Goal: Complete application form

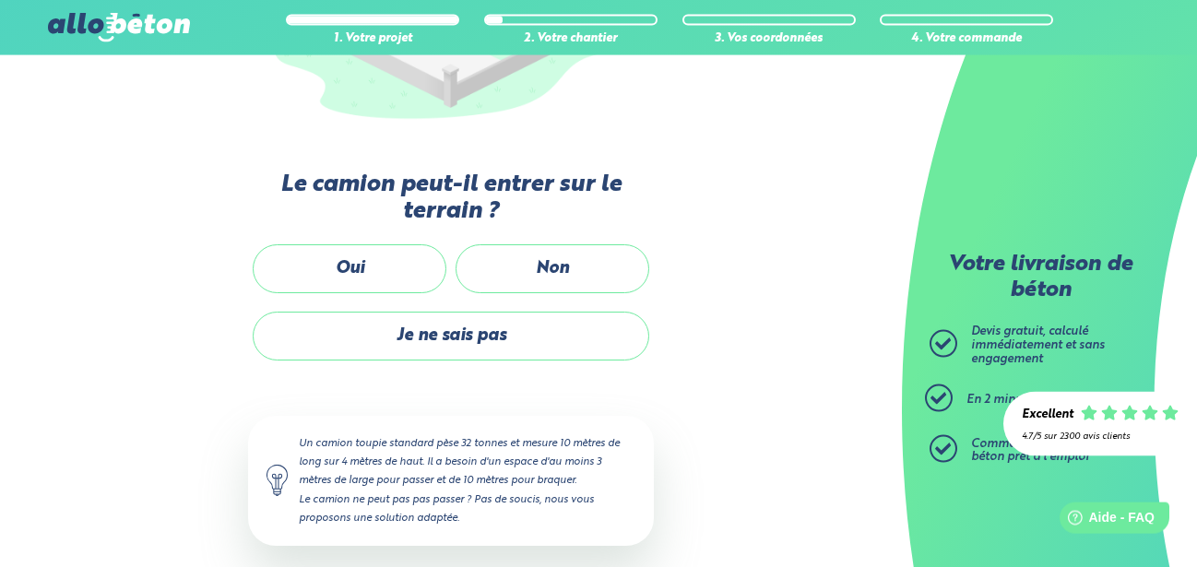
scroll to position [408, 0]
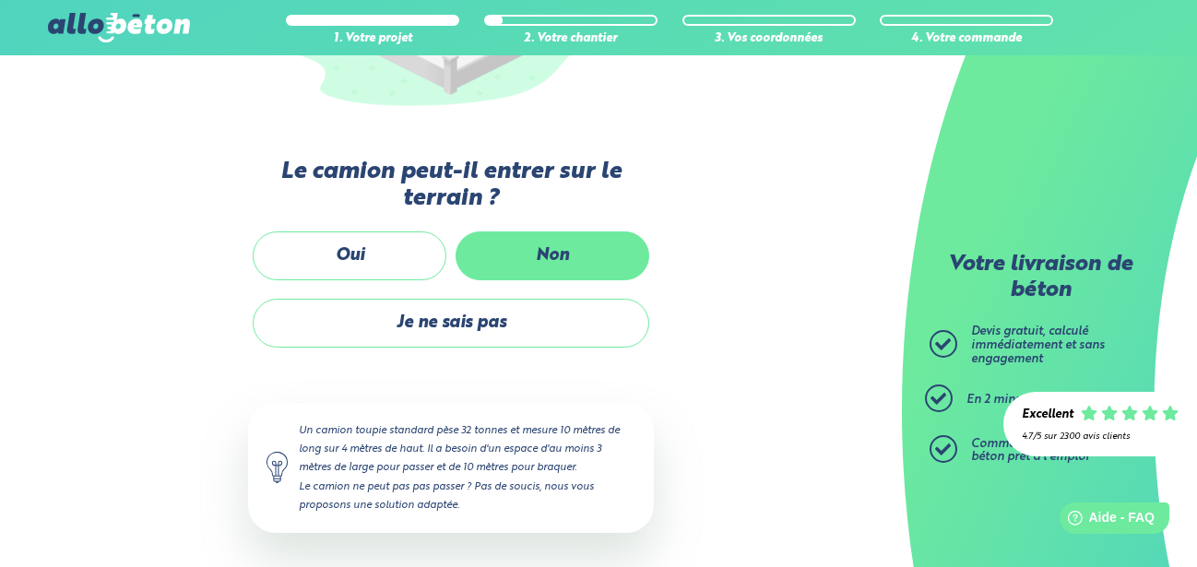
click at [582, 245] on label "Non" at bounding box center [552, 255] width 194 height 49
click at [0, 0] on input "Non" at bounding box center [0, 0] width 0 height 0
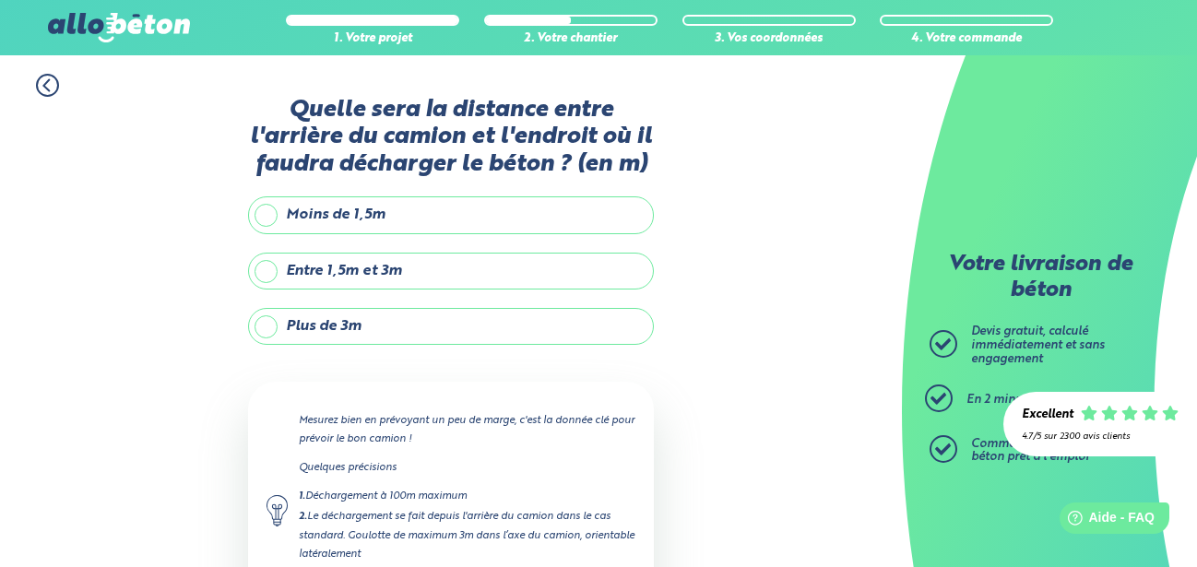
click at [357, 332] on label "Plus de 3m" at bounding box center [451, 326] width 406 height 37
click at [0, 0] on input "Plus de 3m" at bounding box center [0, 0] width 0 height 0
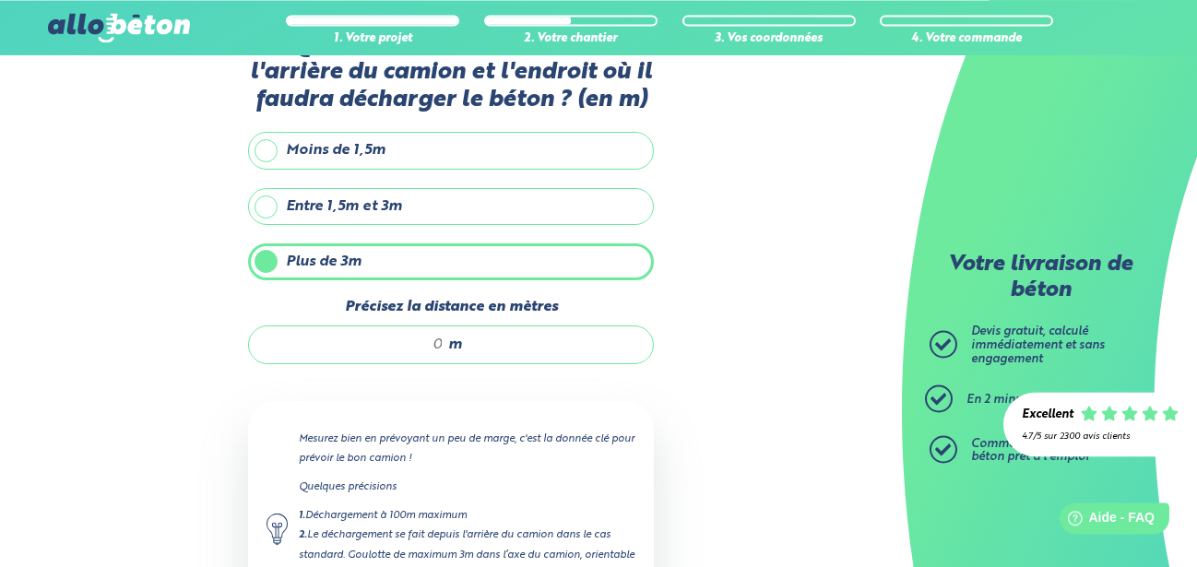
scroll to position [94, 0]
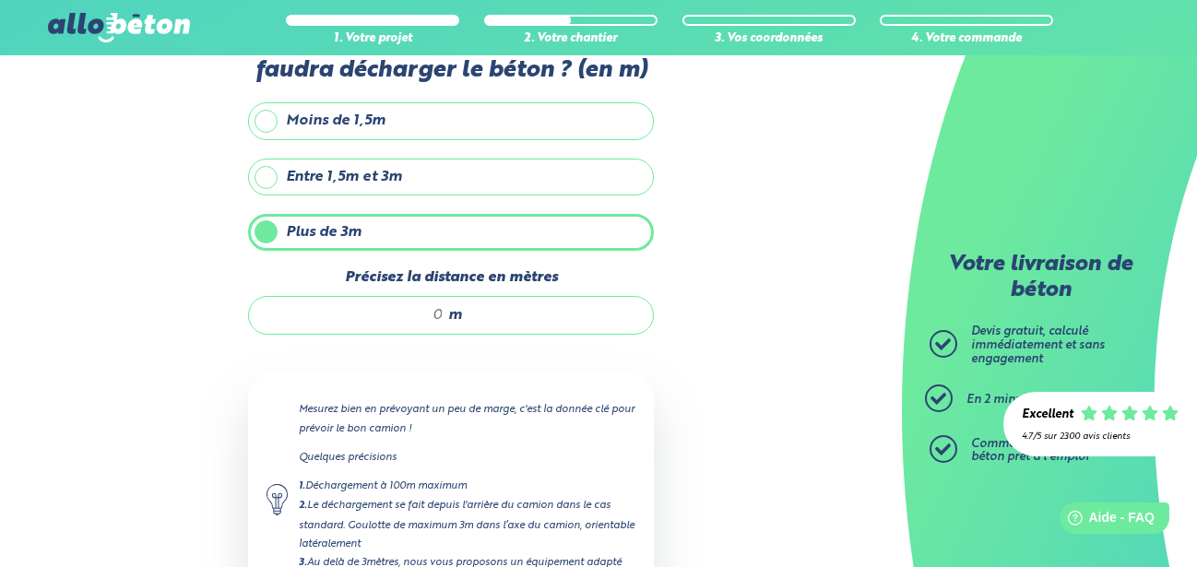
click at [438, 323] on input "Précisez la distance en mètres" at bounding box center [355, 315] width 176 height 18
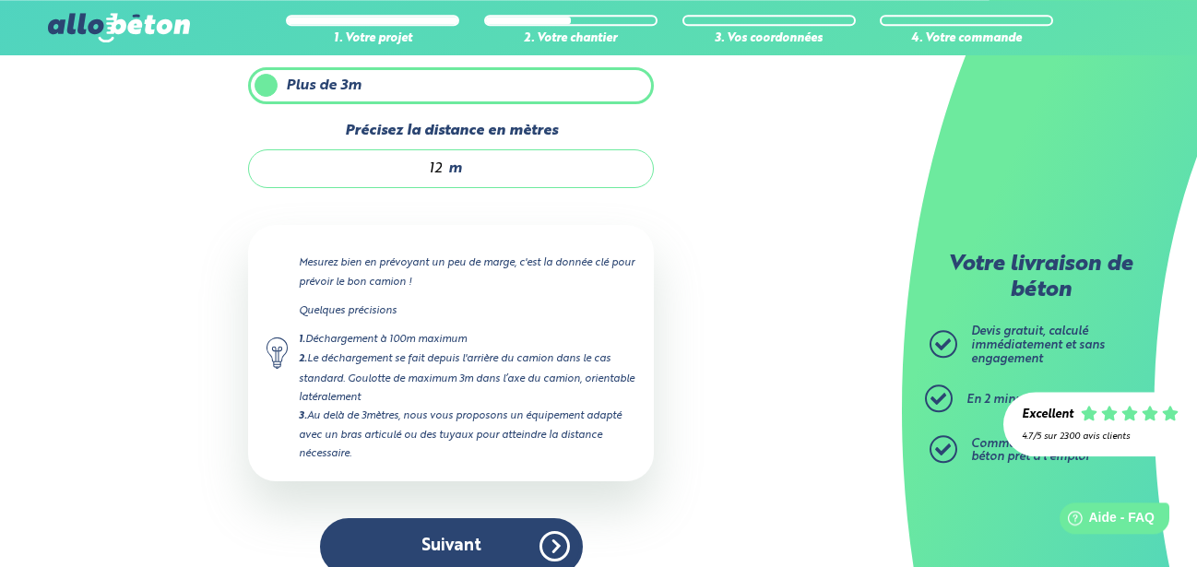
scroll to position [270, 0]
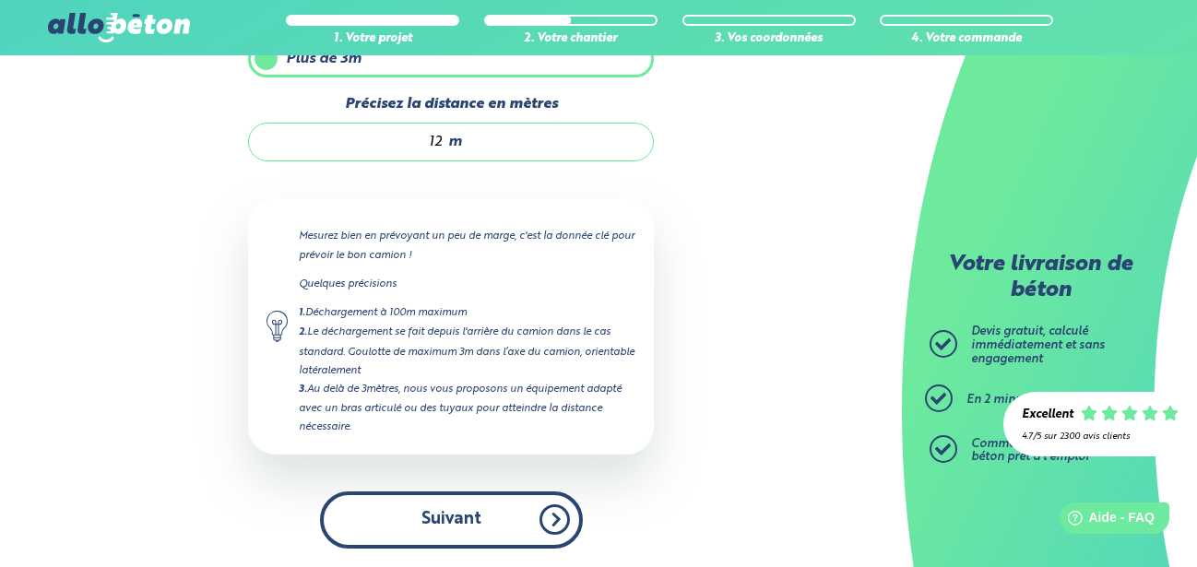
type input "12"
click at [420, 525] on button "Suivant" at bounding box center [451, 519] width 263 height 56
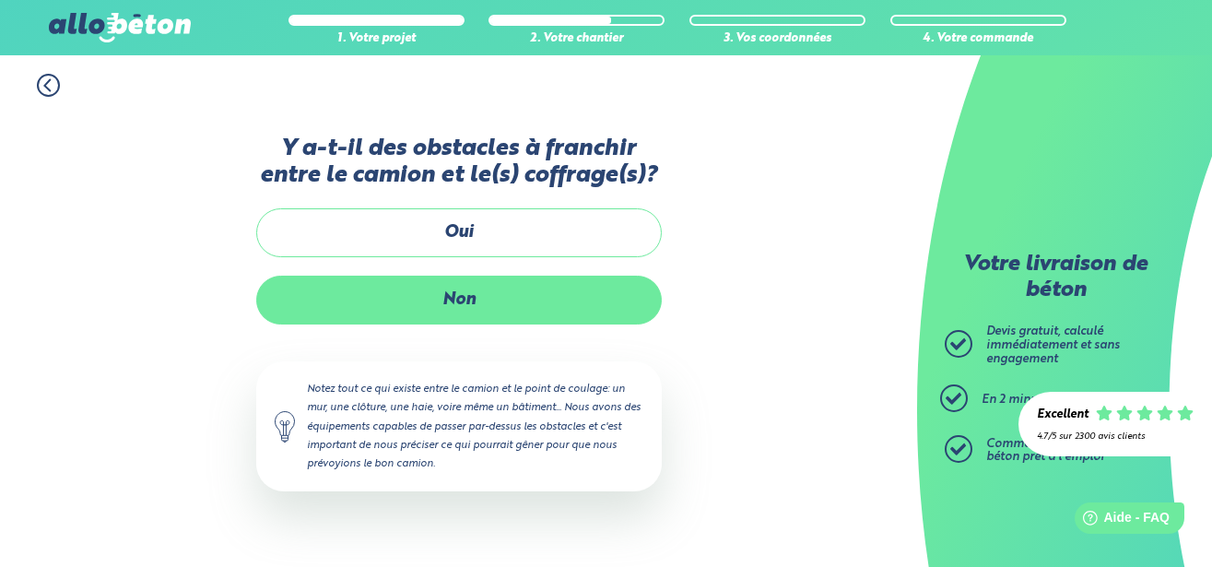
click at [468, 304] on label "Non" at bounding box center [459, 300] width 406 height 49
click at [0, 0] on input "Non" at bounding box center [0, 0] width 0 height 0
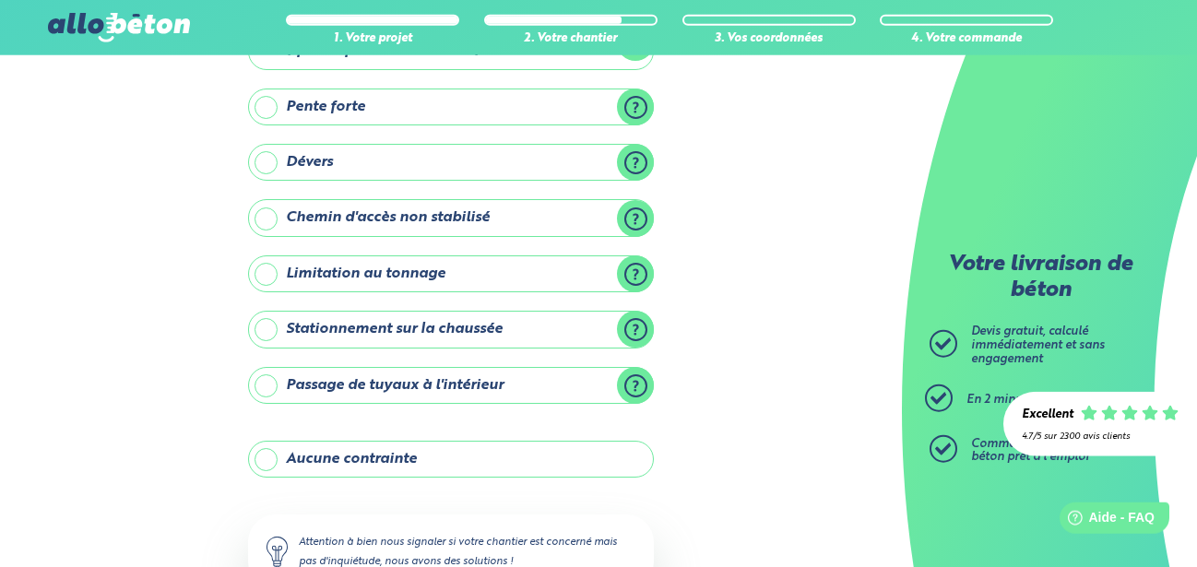
scroll to position [188, 0]
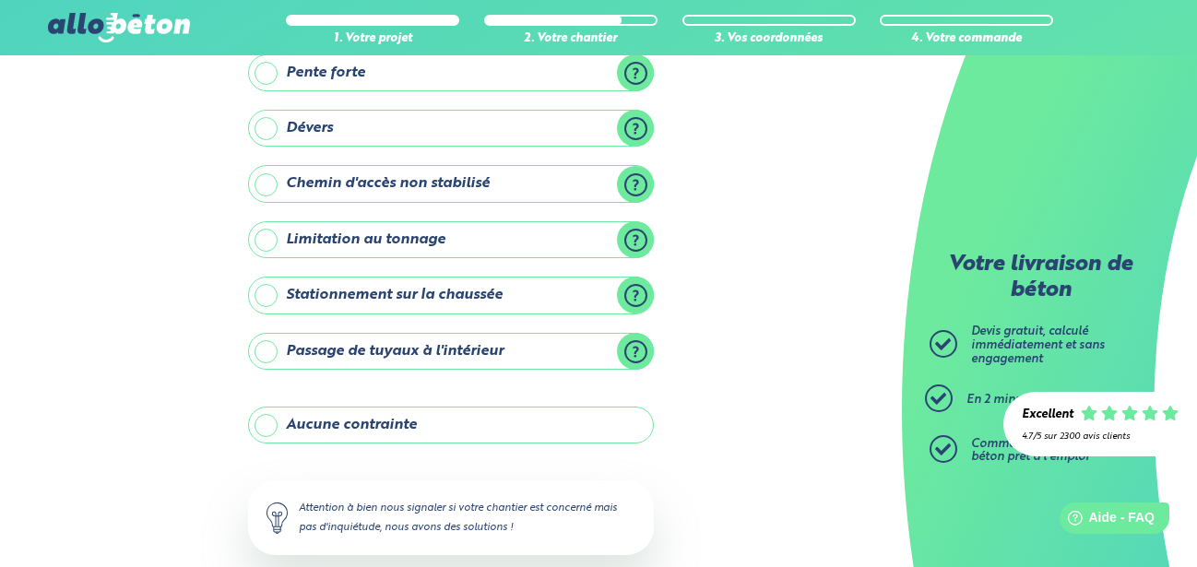
click at [639, 288] on label "Stationnement sur la chaussée" at bounding box center [451, 295] width 406 height 37
click at [0, 0] on input "Stationnement sur la chaussée" at bounding box center [0, 0] width 0 height 0
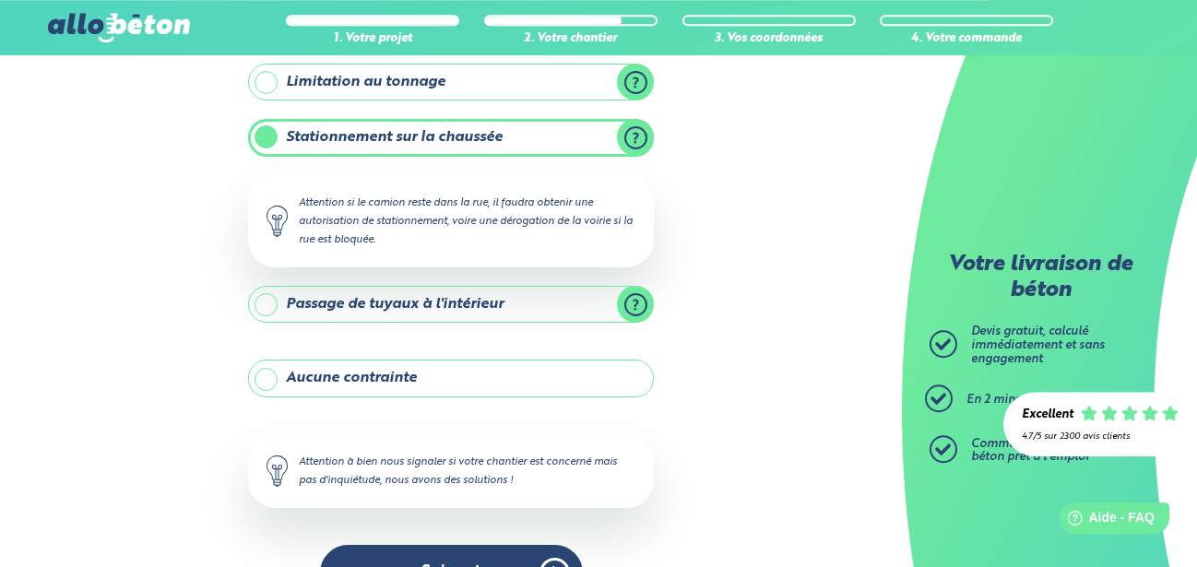
scroll to position [376, 0]
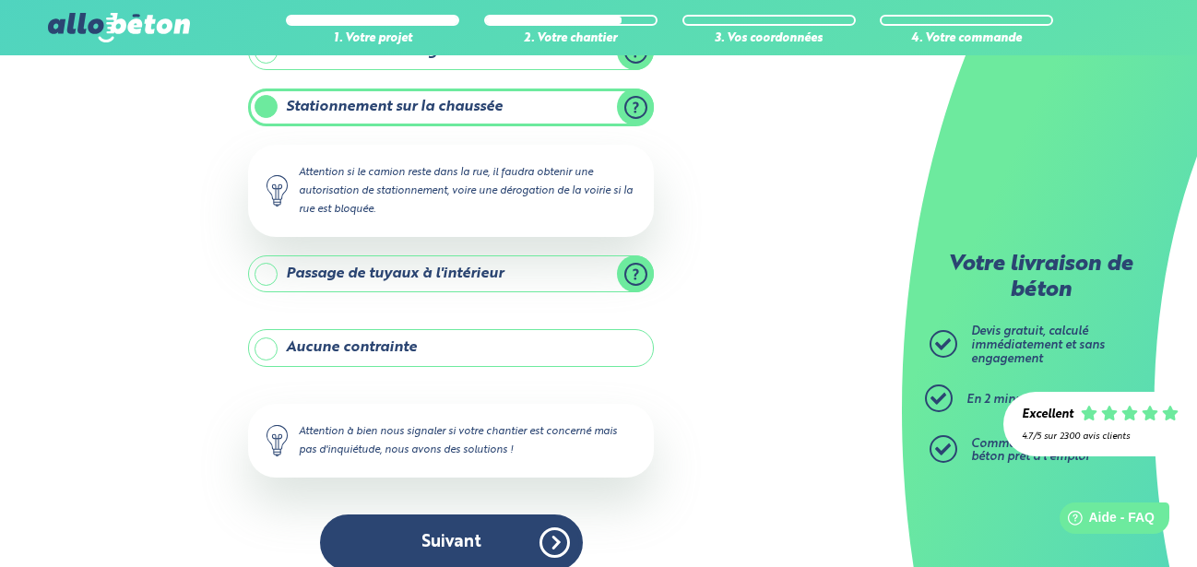
click at [643, 272] on label "Passage de tuyaux à l'intérieur" at bounding box center [451, 273] width 406 height 37
click at [0, 0] on input "Passage de tuyaux à l'intérieur" at bounding box center [0, 0] width 0 height 0
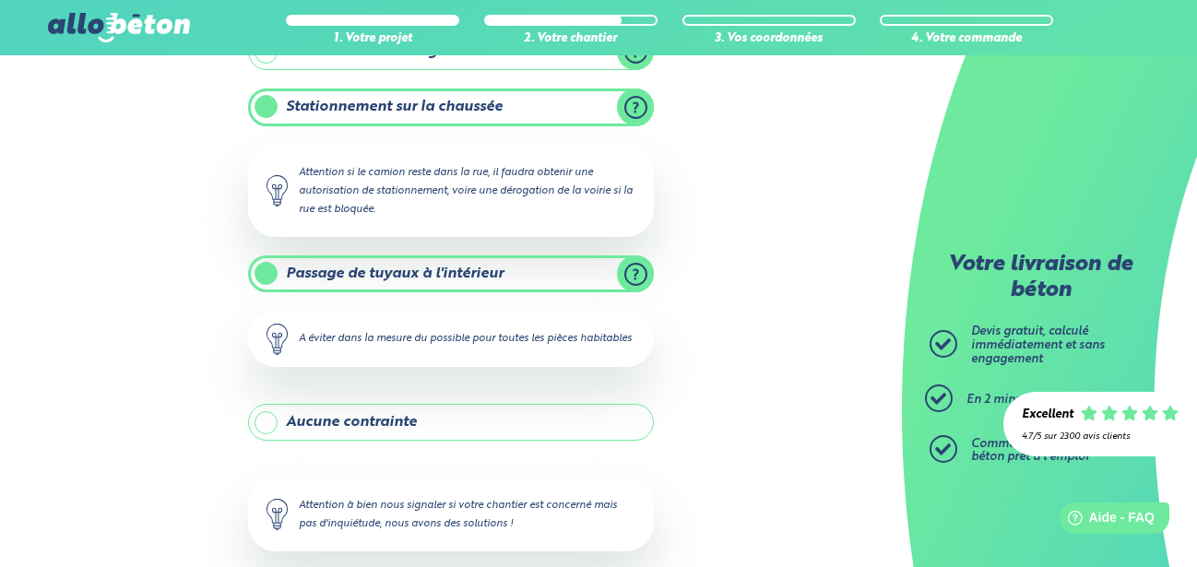
click at [572, 288] on label "Passage de tuyaux à l'intérieur" at bounding box center [451, 273] width 406 height 37
click at [0, 0] on input "Passage de tuyaux à l'intérieur" at bounding box center [0, 0] width 0 height 0
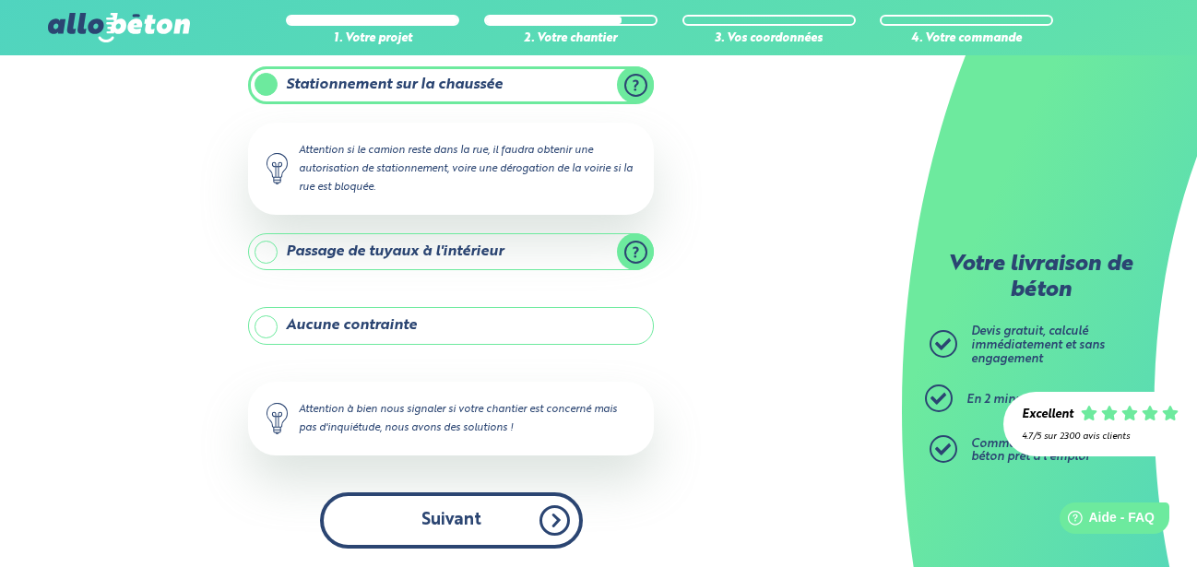
click at [445, 528] on button "Suivant" at bounding box center [451, 520] width 263 height 56
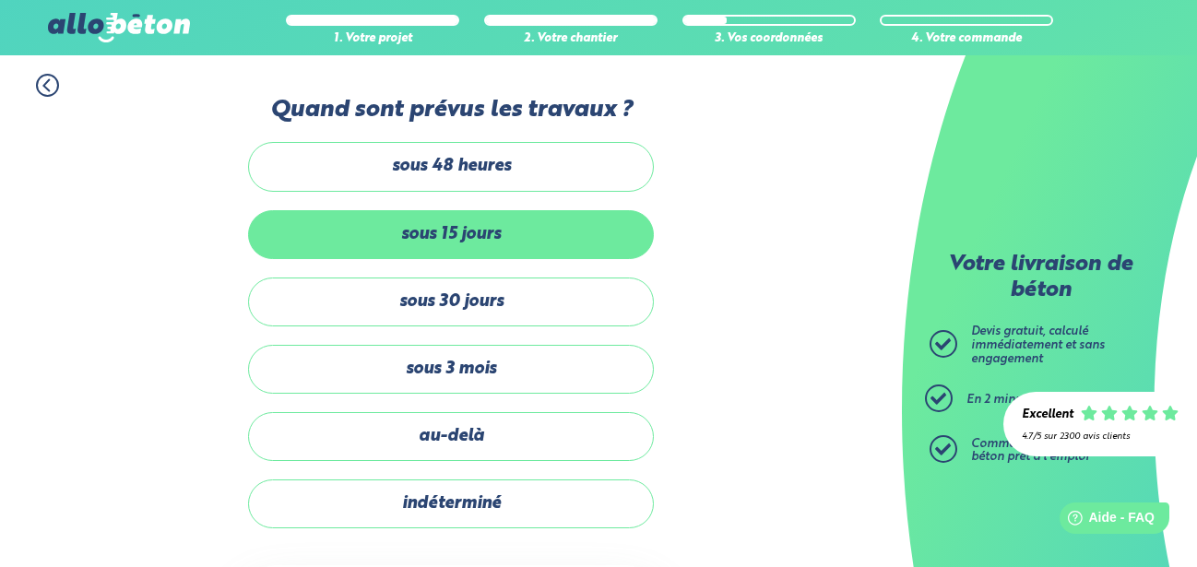
click at [490, 225] on label "sous 15 jours" at bounding box center [451, 234] width 406 height 49
click at [0, 0] on input "sous 15 jours" at bounding box center [0, 0] width 0 height 0
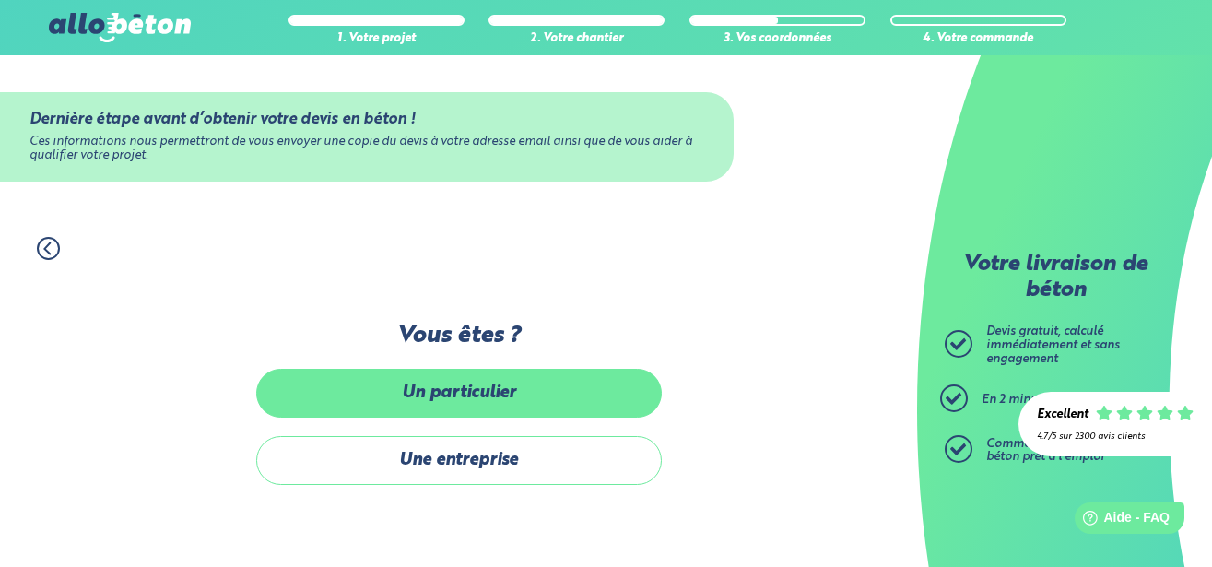
click at [515, 411] on label "Un particulier" at bounding box center [459, 393] width 406 height 49
click at [0, 0] on input "Un particulier" at bounding box center [0, 0] width 0 height 0
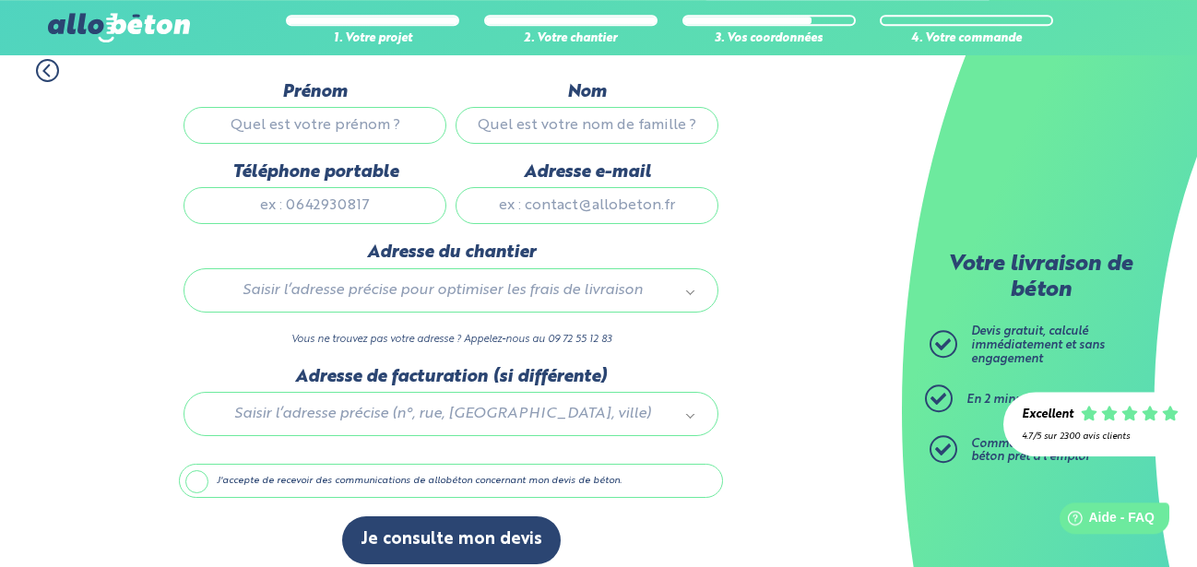
scroll to position [188, 0]
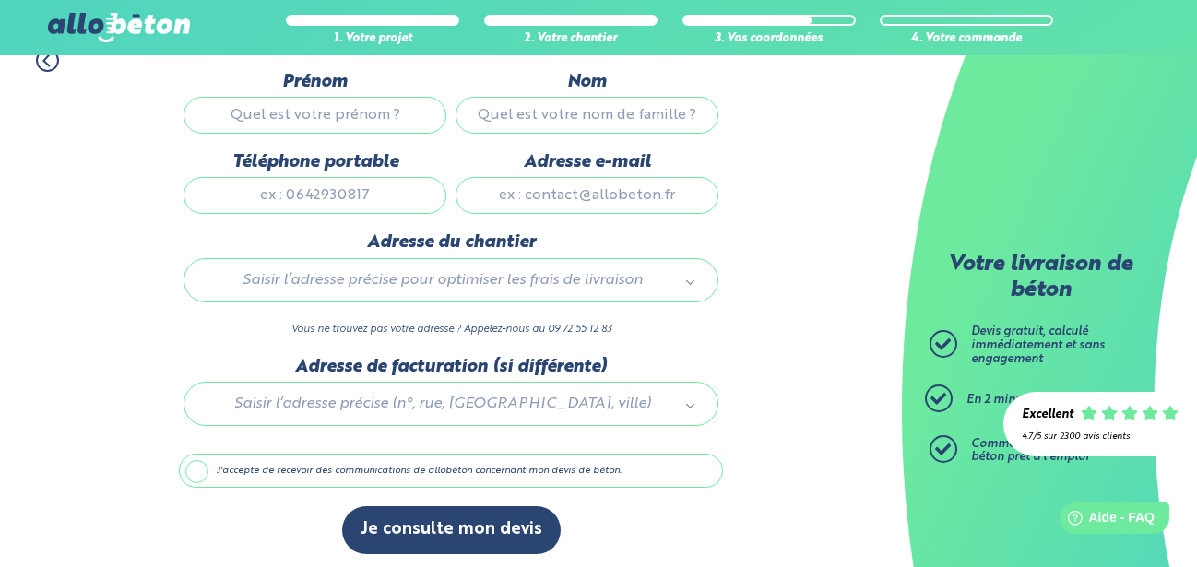
click at [323, 120] on input "Prénom" at bounding box center [314, 115] width 263 height 37
type input "Grégory"
type input "GILLES"
type input "0758259070"
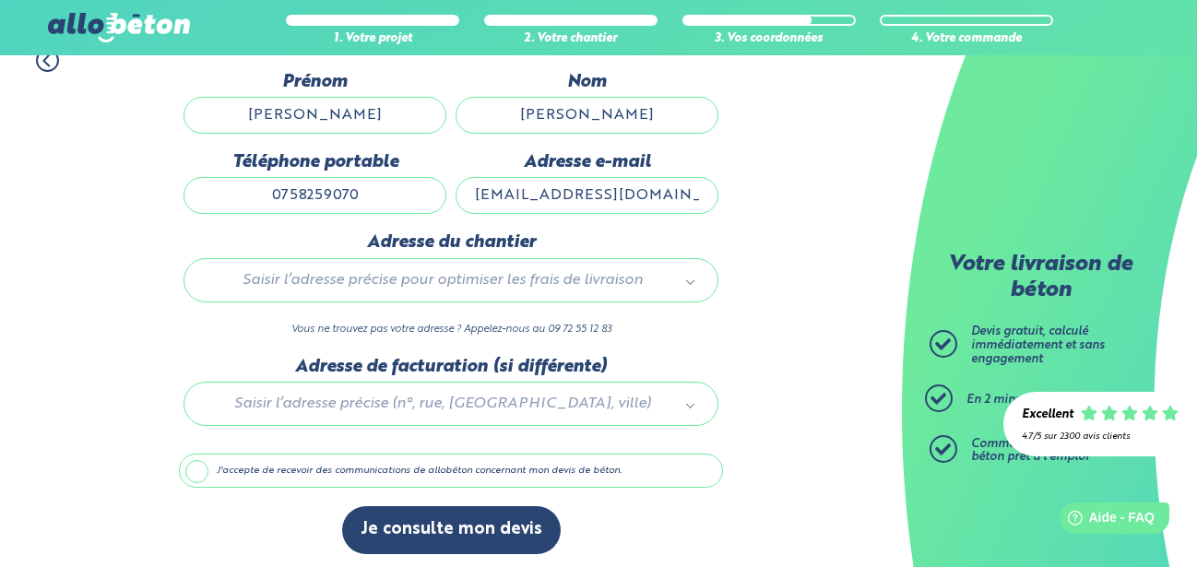
type input "greg.gilles34@gmail.com"
click at [479, 286] on body "09 72 55 12 83 Conseils et Appel Gratuits nos produits le béton prêt à l'emploi…" at bounding box center [598, 192] width 1197 height 761
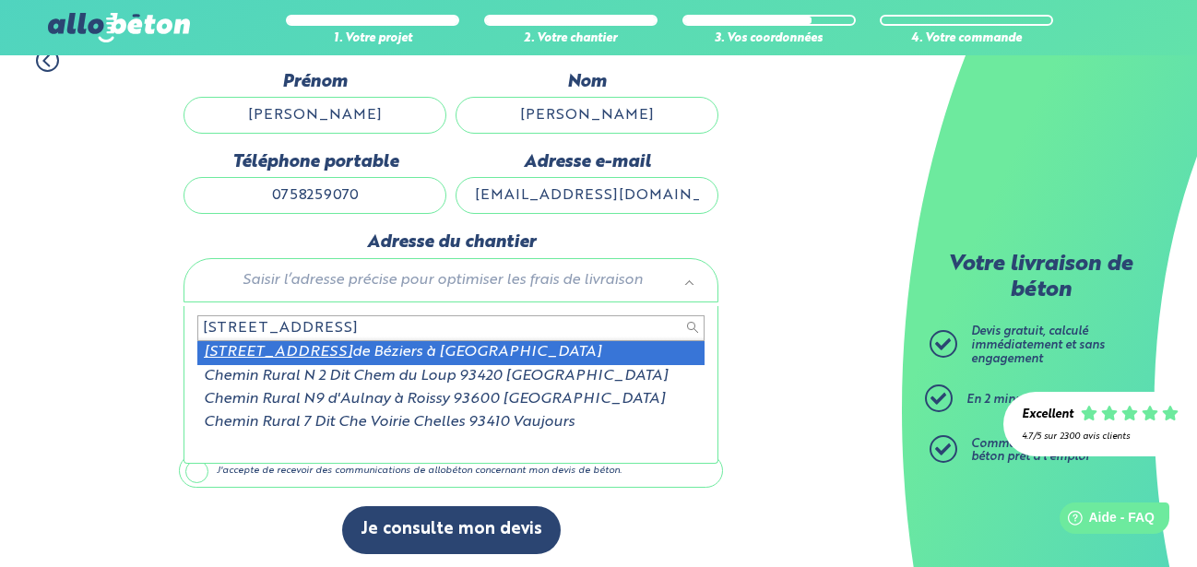
type input "501 chemin rural 93"
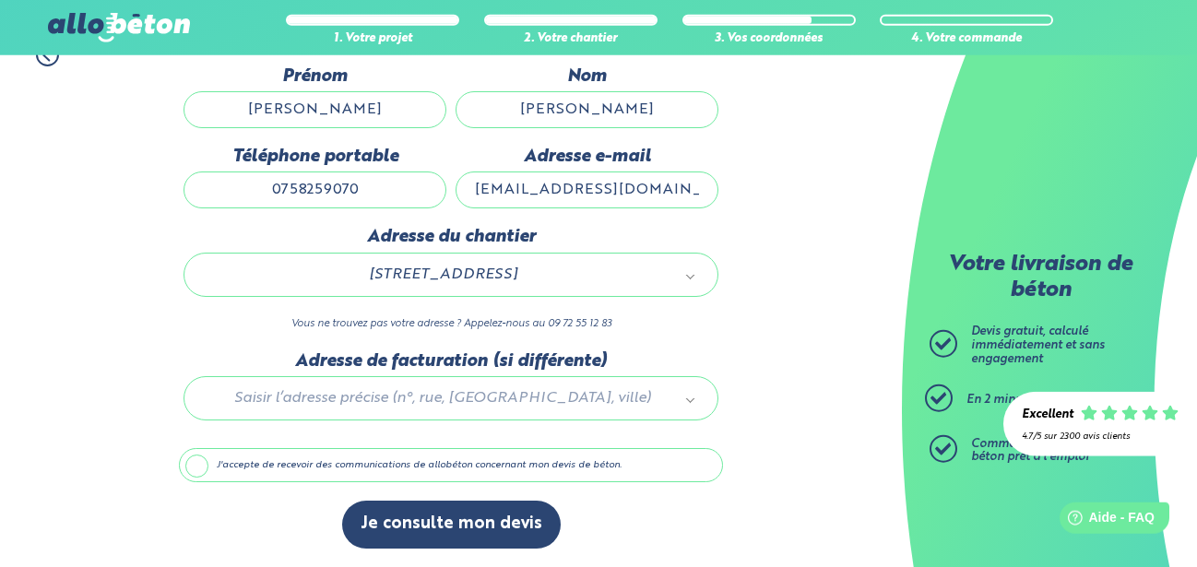
scroll to position [202, 0]
click at [190, 472] on label "J'accepte de recevoir des communications de allobéton concernant mon devis de b…" at bounding box center [451, 465] width 544 height 35
click at [0, 0] on input "J'accepte de recevoir des communications de allobéton concernant mon devis de b…" at bounding box center [0, 0] width 0 height 0
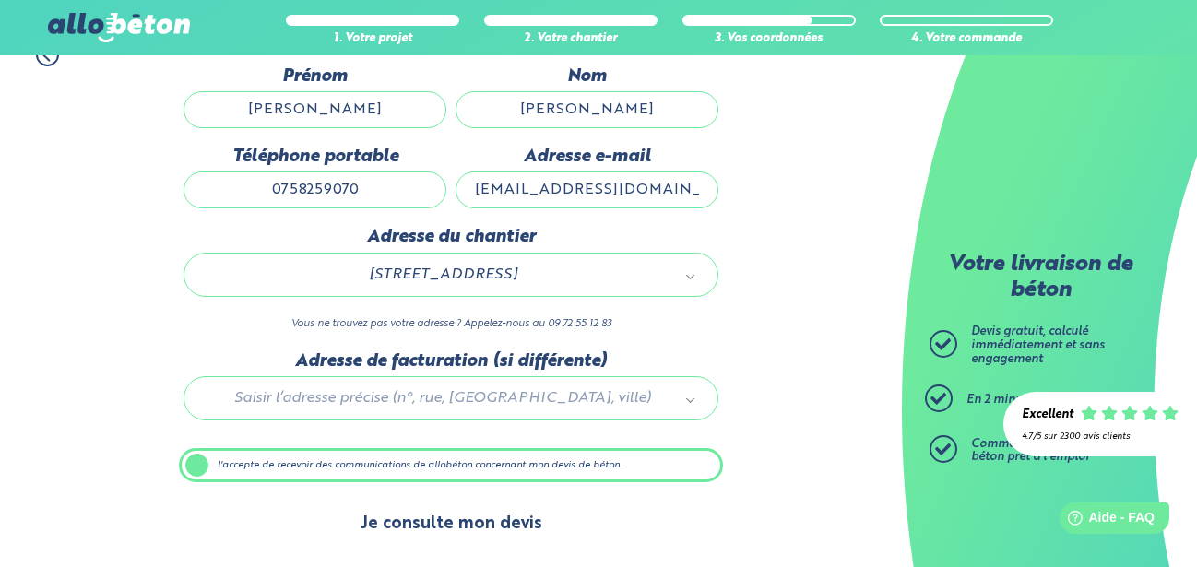
click at [443, 539] on button "Je consulte mon devis" at bounding box center [451, 524] width 218 height 47
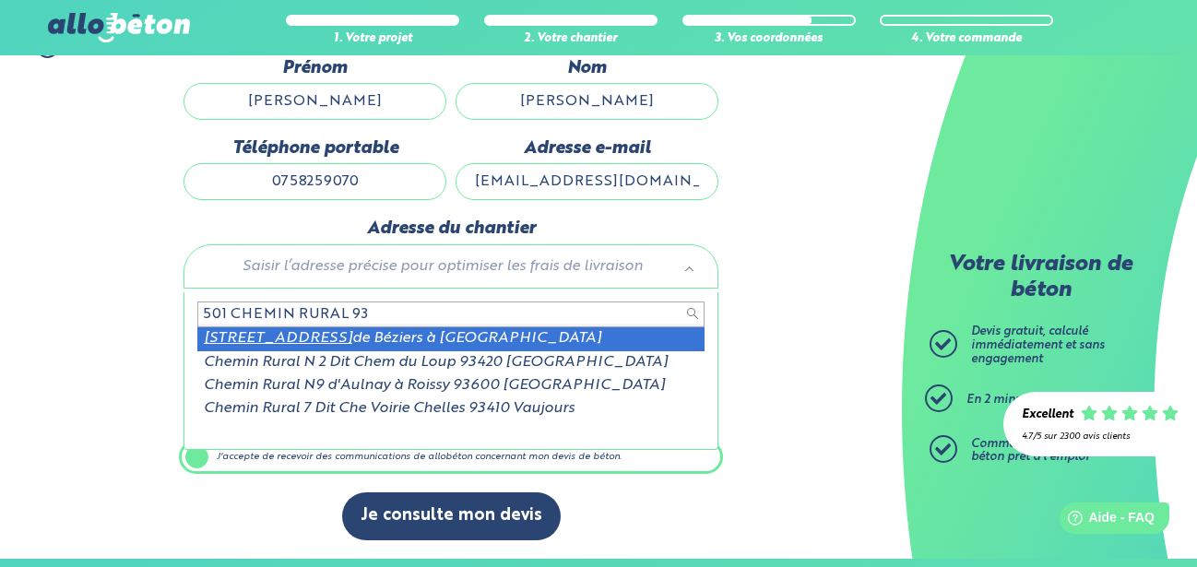
click at [332, 309] on input "501 CHEMIN RURAL 93" at bounding box center [450, 314] width 507 height 26
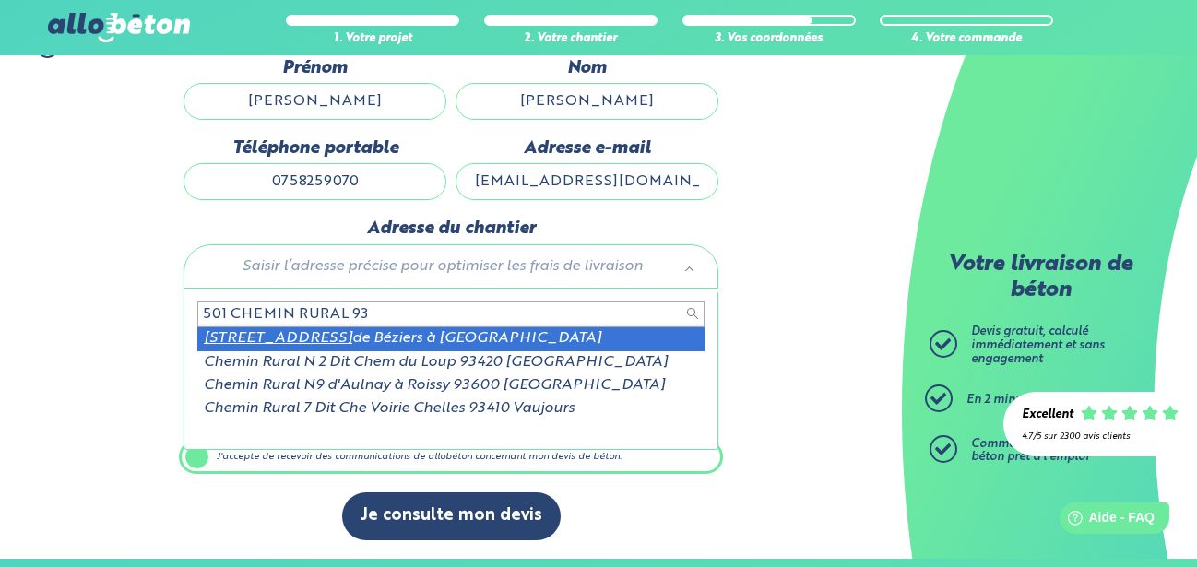
type input "501 CHEMIN RURAL 93"
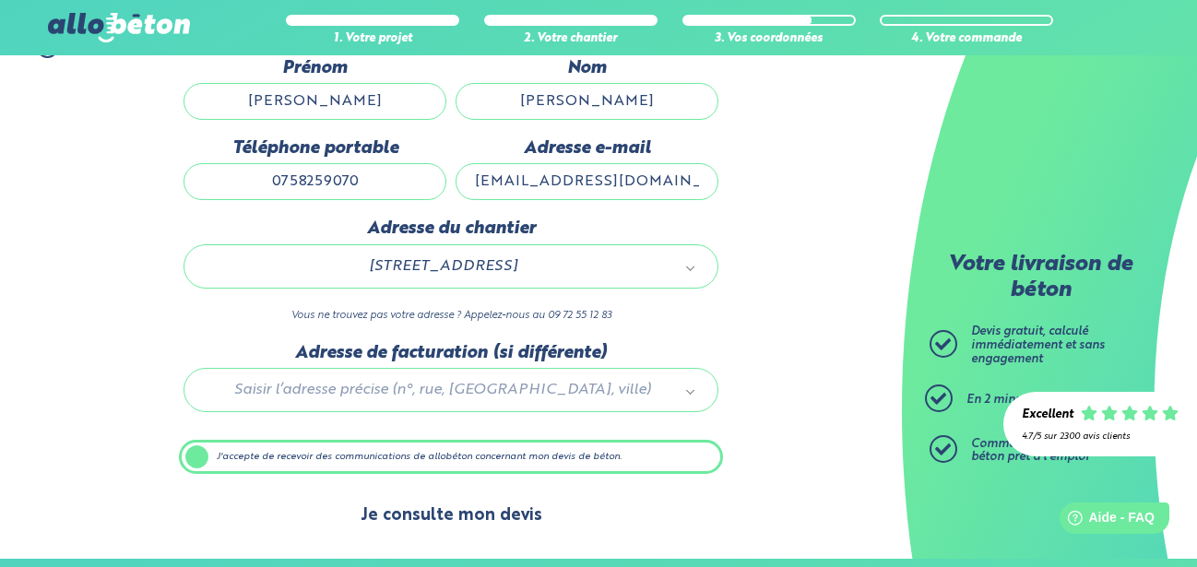
click at [452, 525] on button "Je consulte mon devis" at bounding box center [451, 515] width 218 height 47
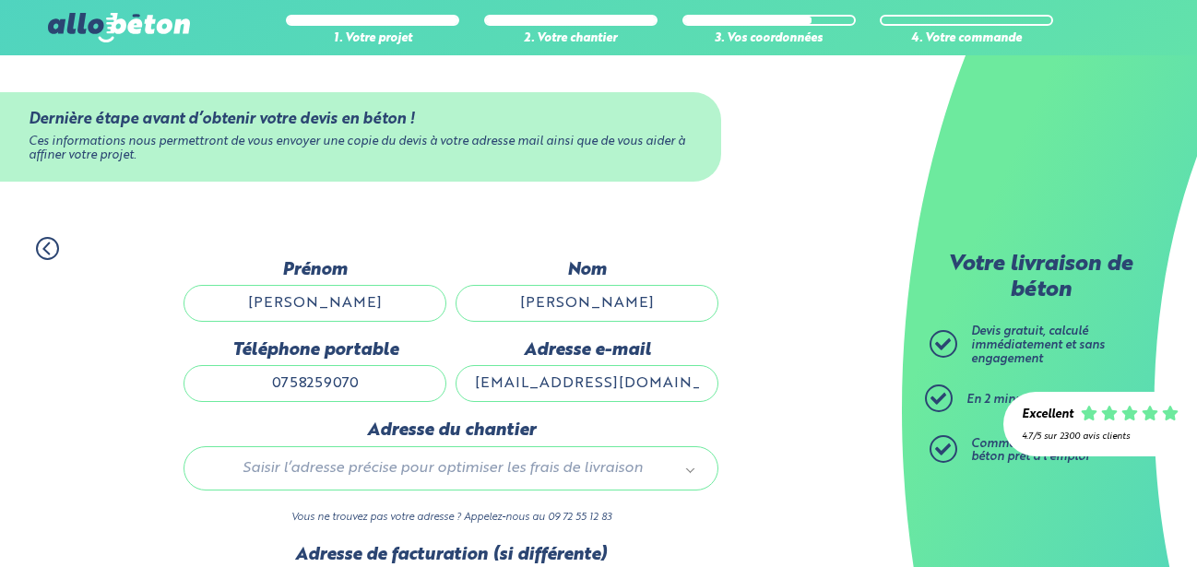
click at [439, 282] on body "09 72 55 12 83 Conseils et Appel Gratuits nos produits le béton prêt à l'emploi…" at bounding box center [598, 494] width 1197 height 989
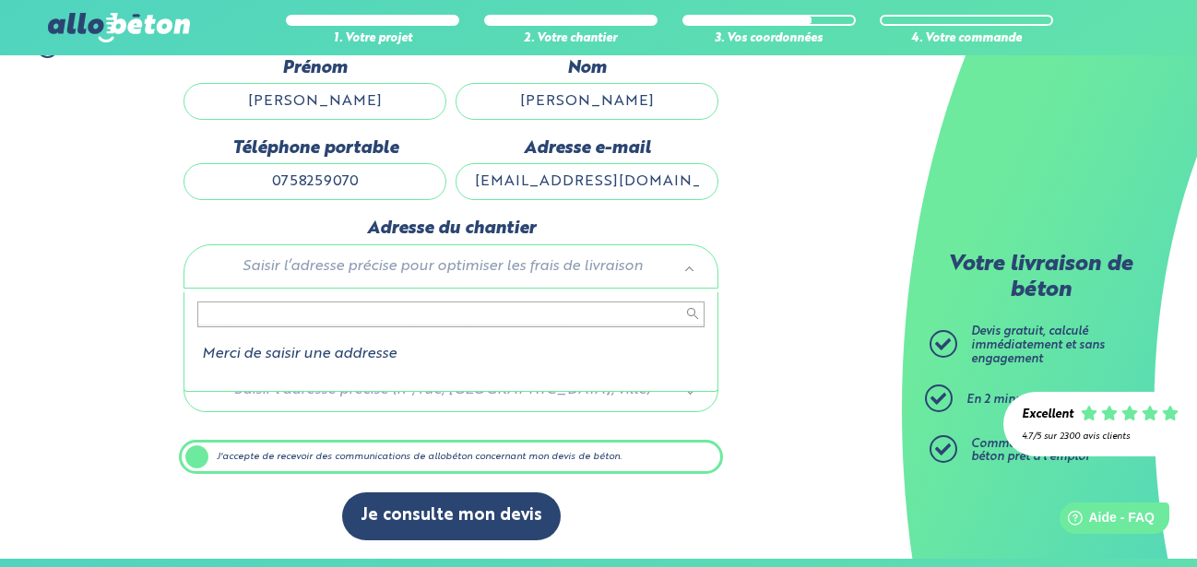
click at [201, 327] on input "text" at bounding box center [450, 314] width 507 height 26
click at [209, 320] on input "text" at bounding box center [450, 314] width 507 height 26
click at [283, 309] on input "text" at bounding box center [450, 314] width 507 height 26
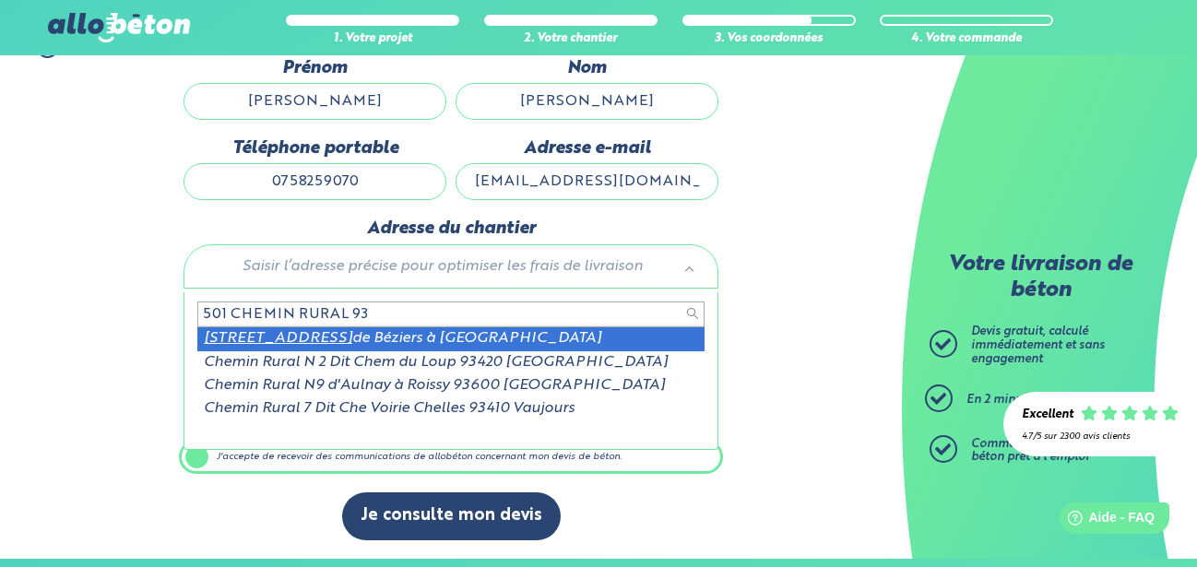
type input "501 CHEMIN RURAL 93"
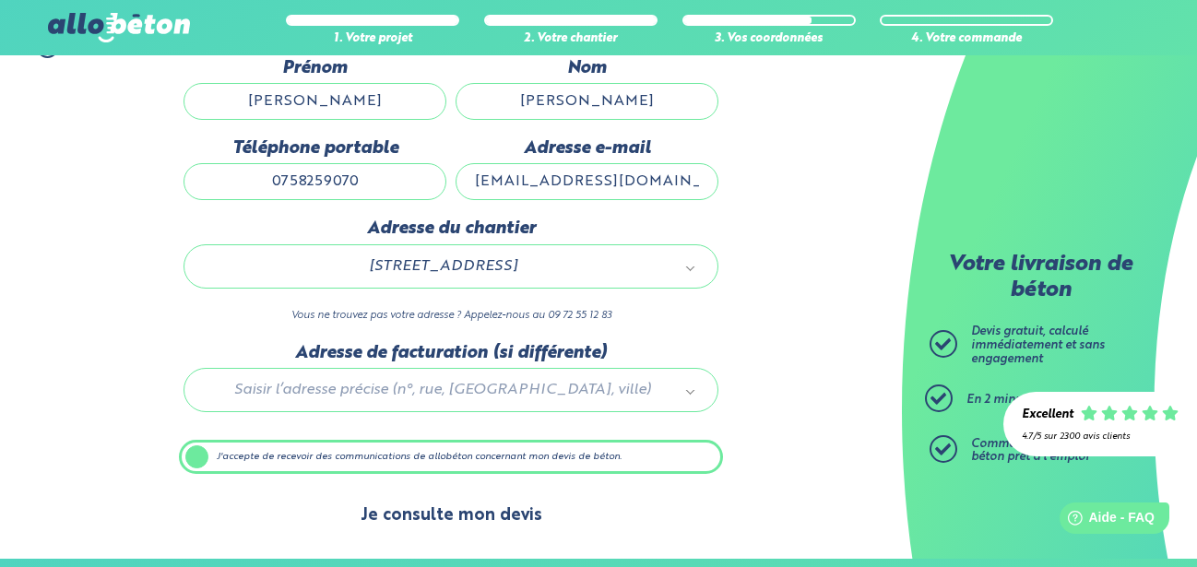
click at [426, 527] on button "Je consulte mon devis" at bounding box center [451, 515] width 218 height 47
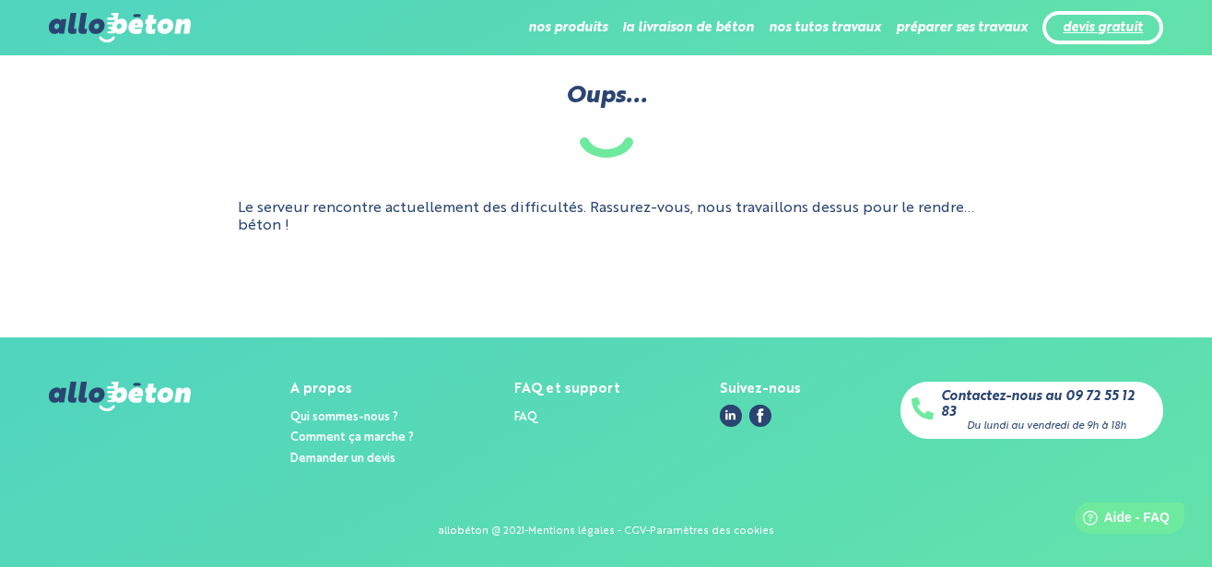
click at [1085, 32] on link "devis gratuit" at bounding box center [1103, 28] width 80 height 16
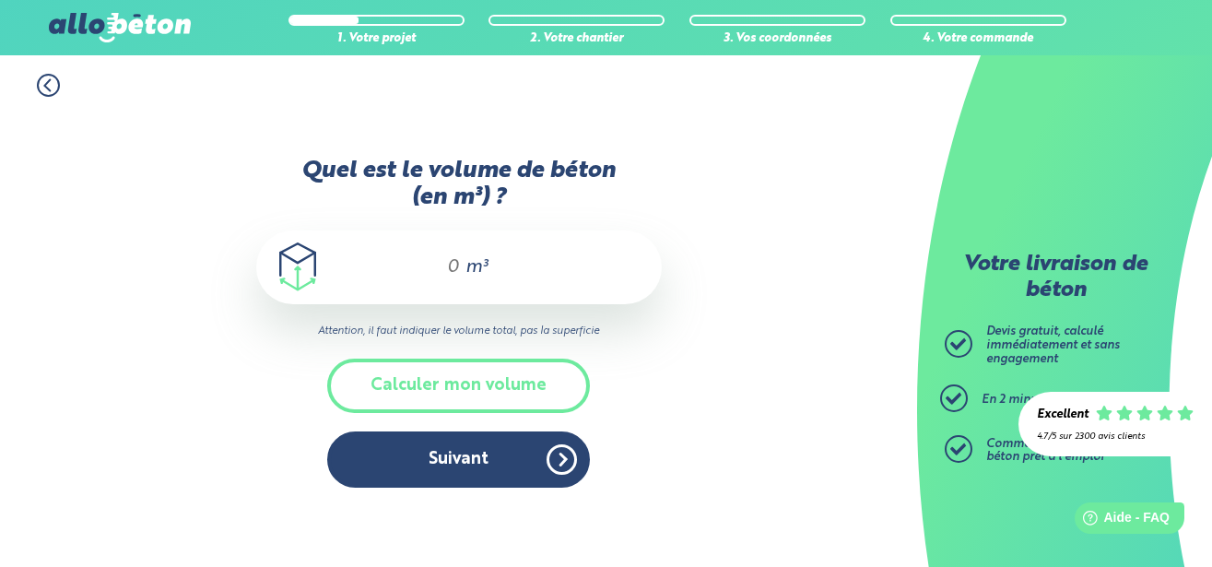
click at [461, 259] on input "Quel est le volume de béton (en m³) ?" at bounding box center [445, 267] width 31 height 22
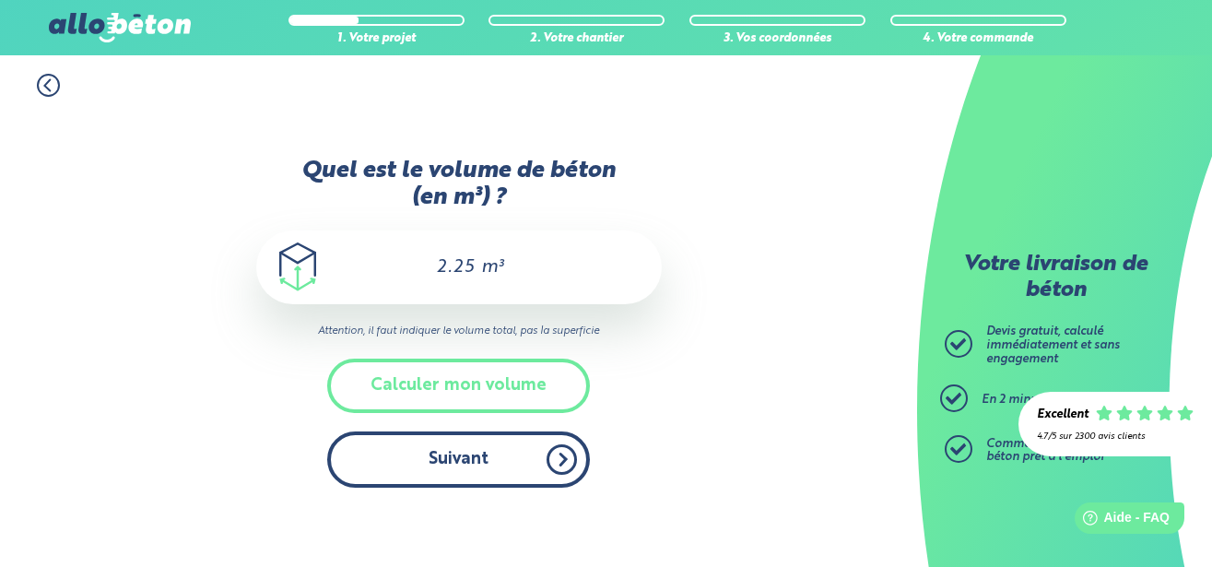
type input "2.25"
click at [466, 478] on button "Suivant" at bounding box center [458, 459] width 263 height 56
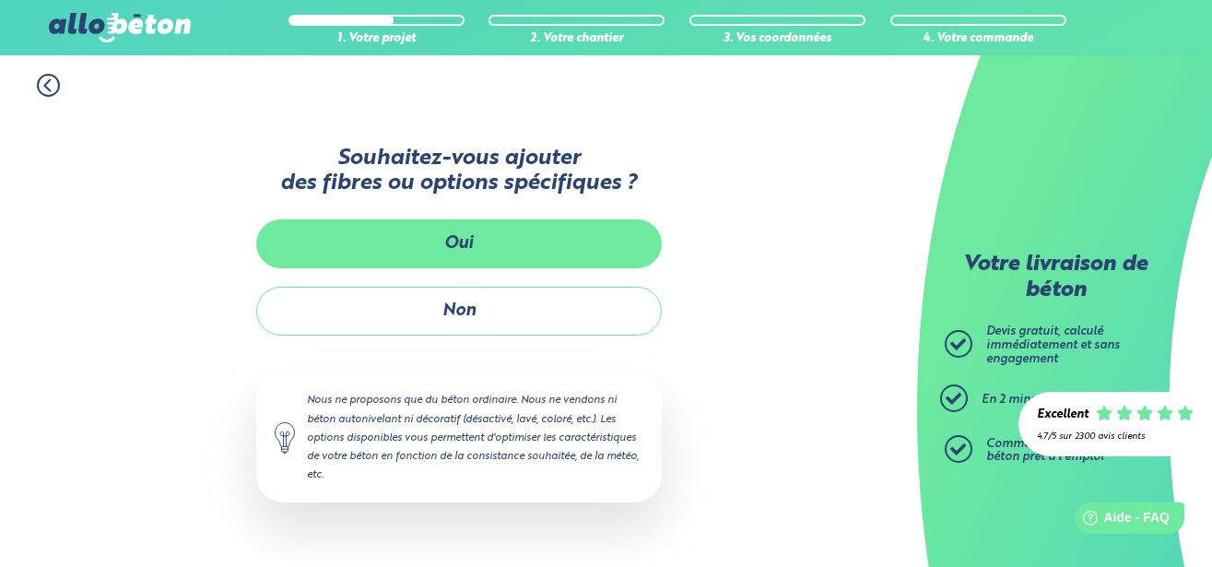
click at [478, 244] on button "Oui" at bounding box center [459, 243] width 406 height 49
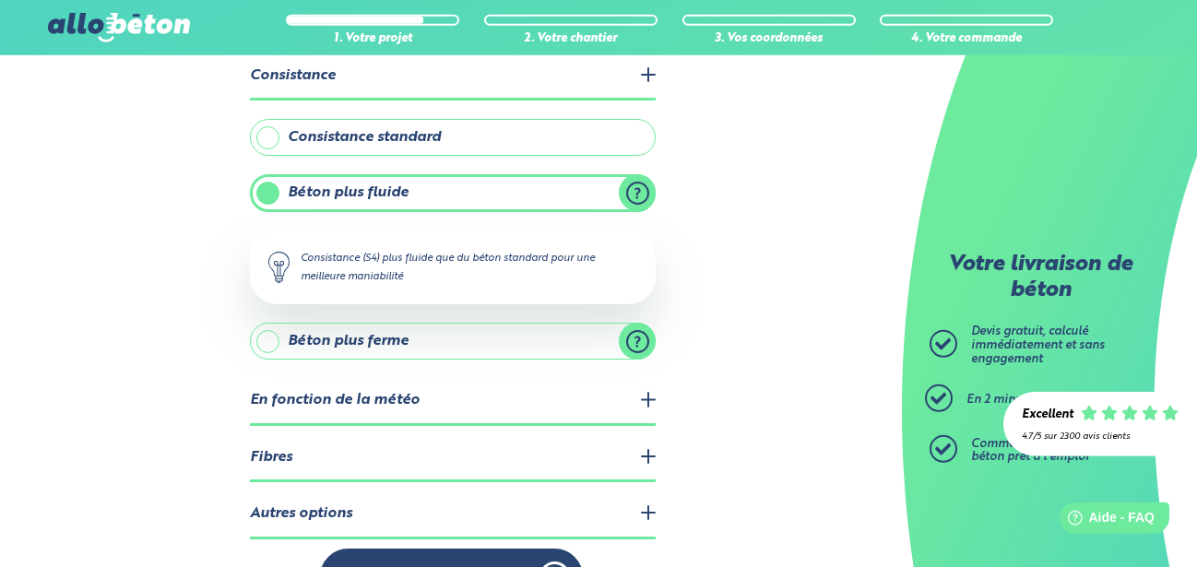
scroll to position [170, 0]
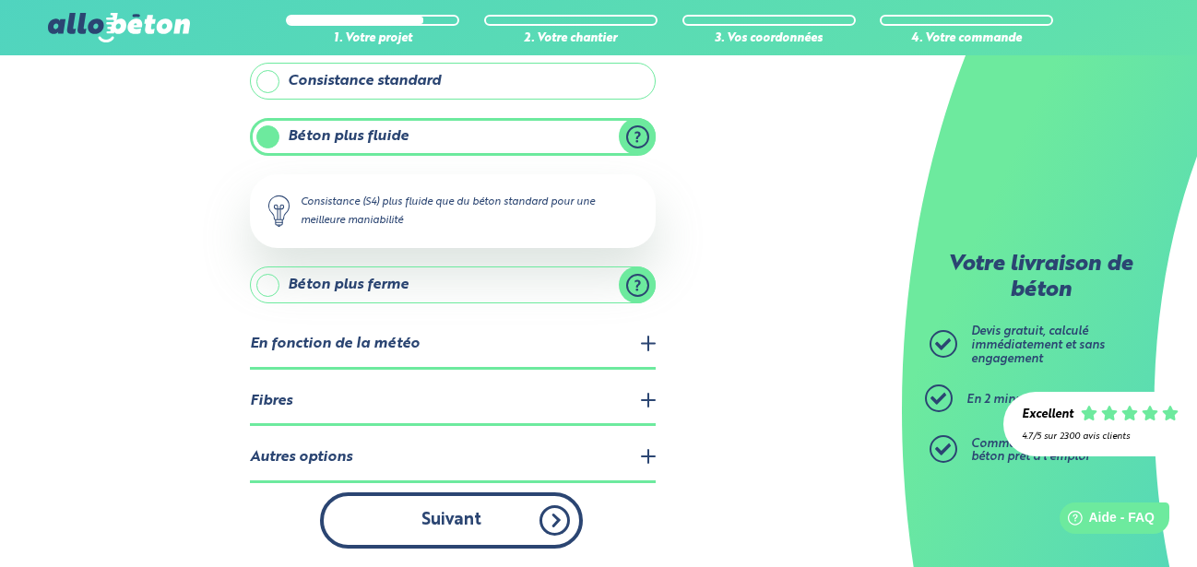
click at [482, 519] on button "Suivant" at bounding box center [451, 520] width 263 height 56
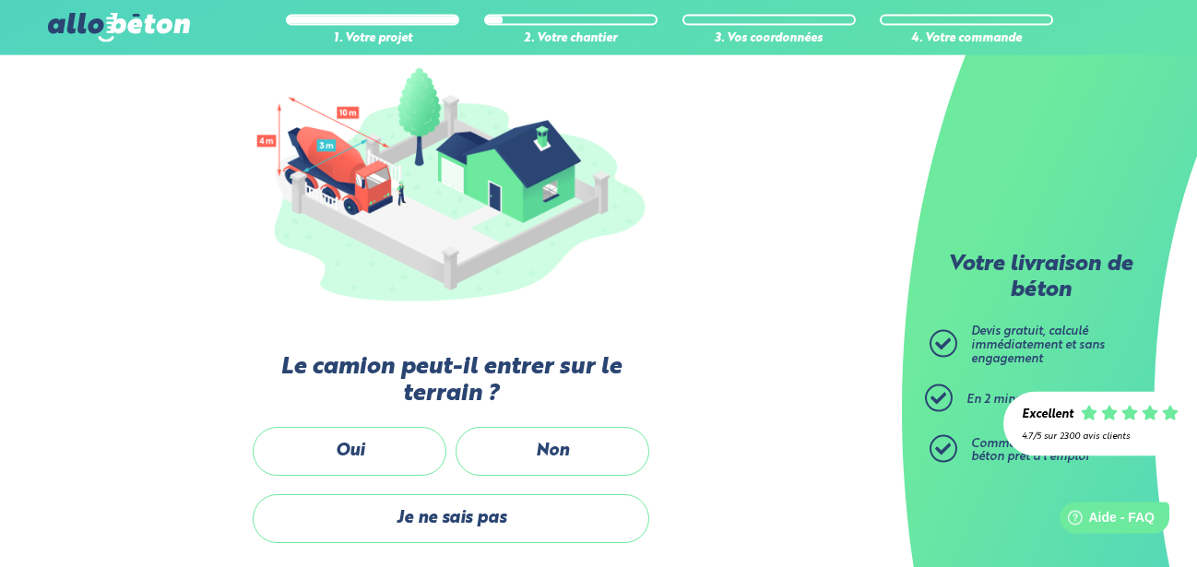
scroll to position [264, 0]
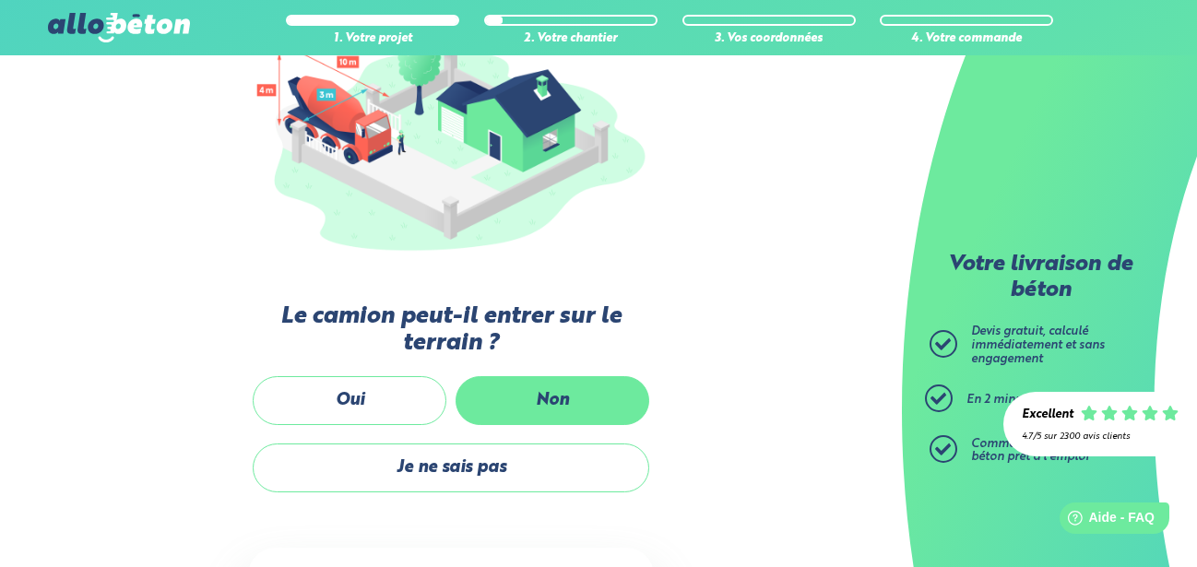
click at [568, 403] on label "Non" at bounding box center [552, 400] width 194 height 49
click at [0, 0] on input "Non" at bounding box center [0, 0] width 0 height 0
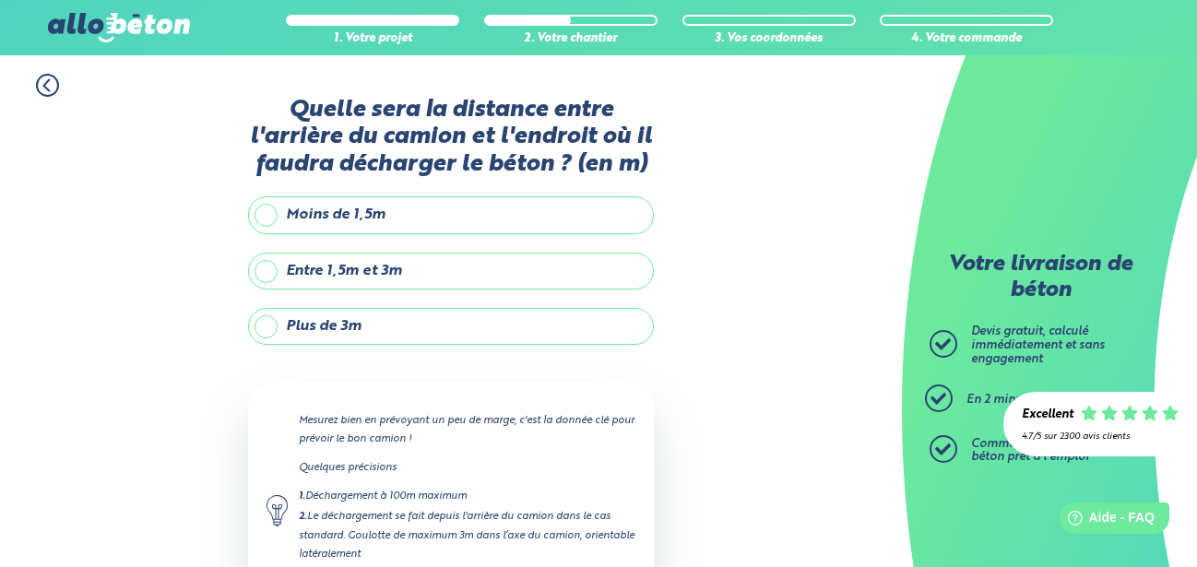
click at [348, 328] on label "Plus de 3m" at bounding box center [451, 326] width 406 height 37
click at [0, 0] on input "Plus de 3m" at bounding box center [0, 0] width 0 height 0
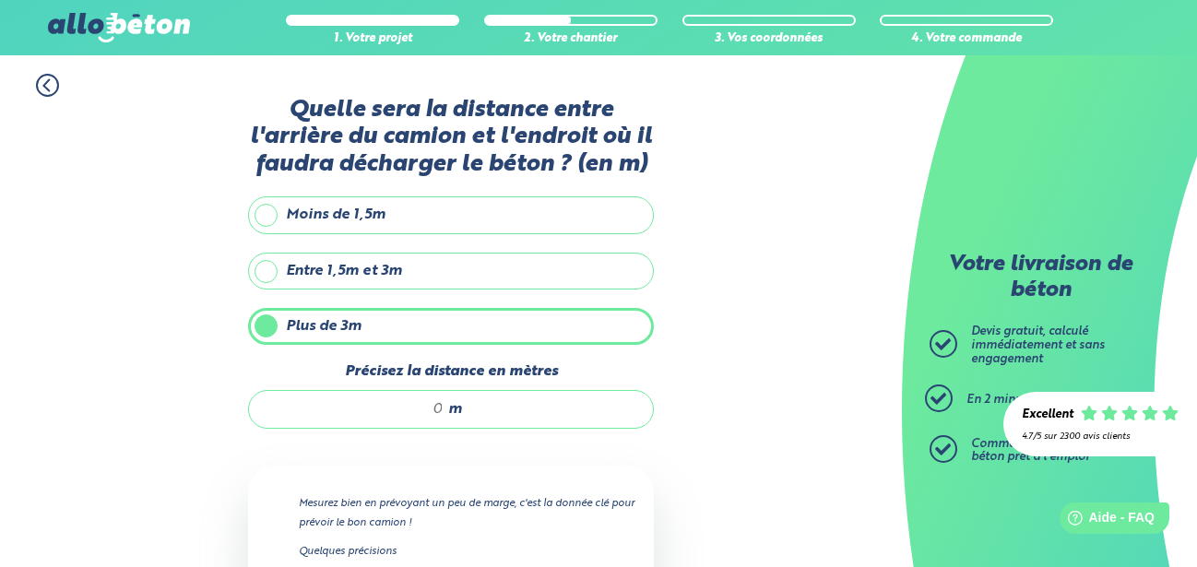
click at [381, 407] on input "Précisez la distance en mètres" at bounding box center [355, 409] width 176 height 18
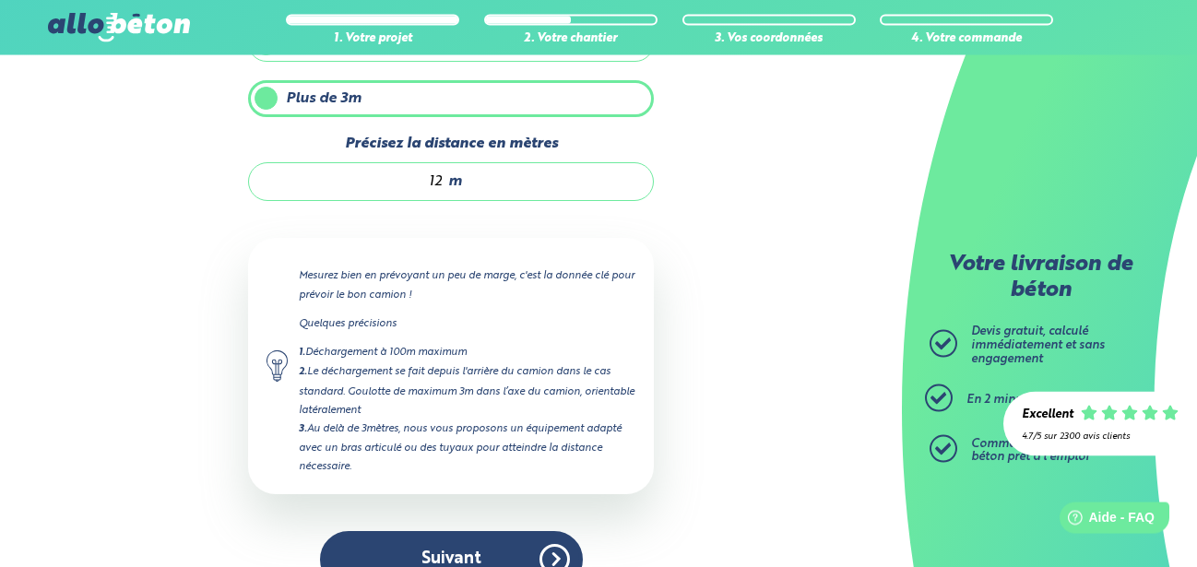
scroll to position [270, 0]
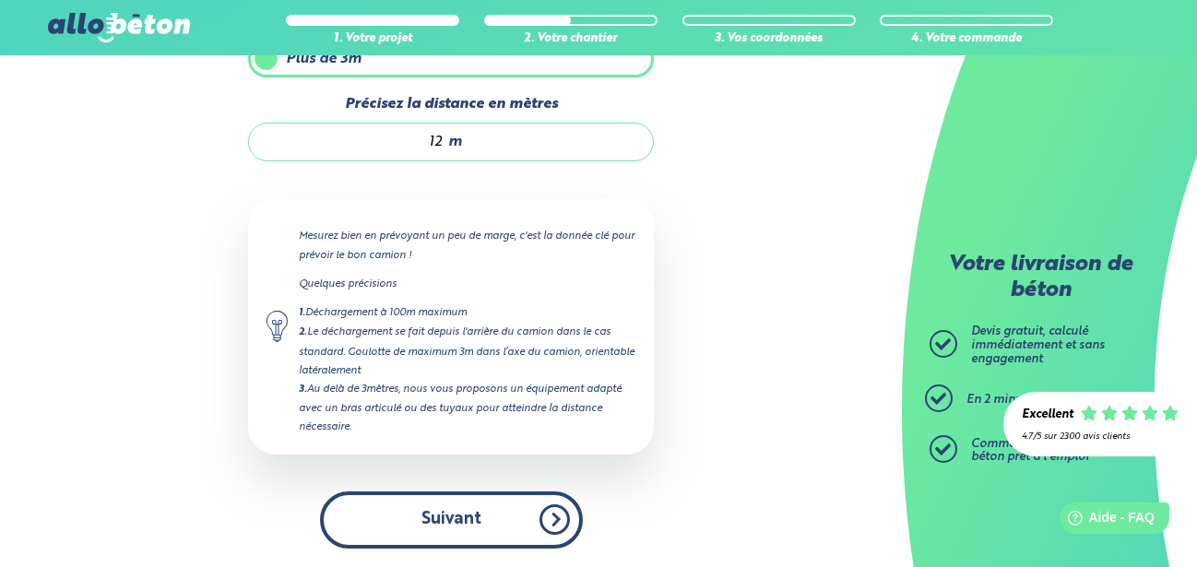
type input "12"
click at [404, 503] on button "Suivant" at bounding box center [451, 519] width 263 height 56
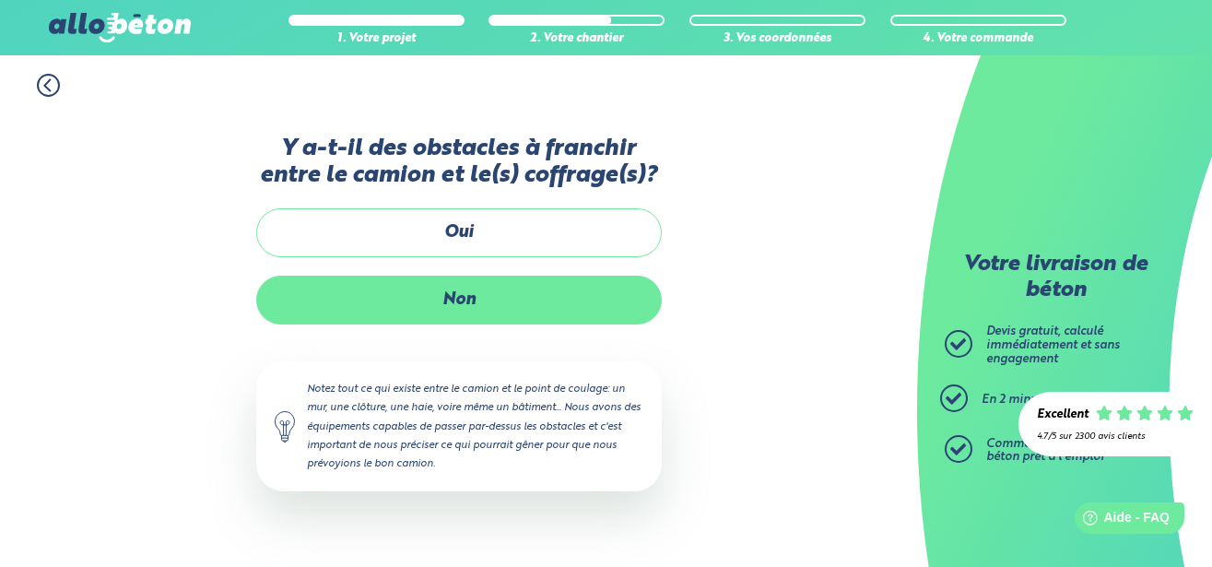
click at [467, 305] on label "Non" at bounding box center [459, 300] width 406 height 49
click at [0, 0] on input "Non" at bounding box center [0, 0] width 0 height 0
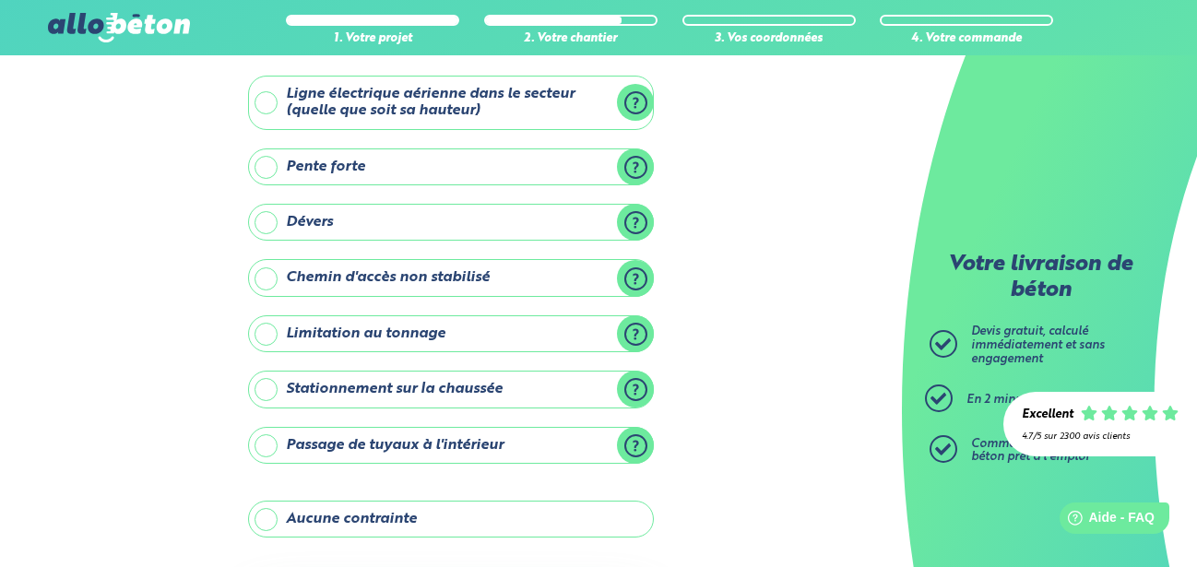
scroll to position [188, 0]
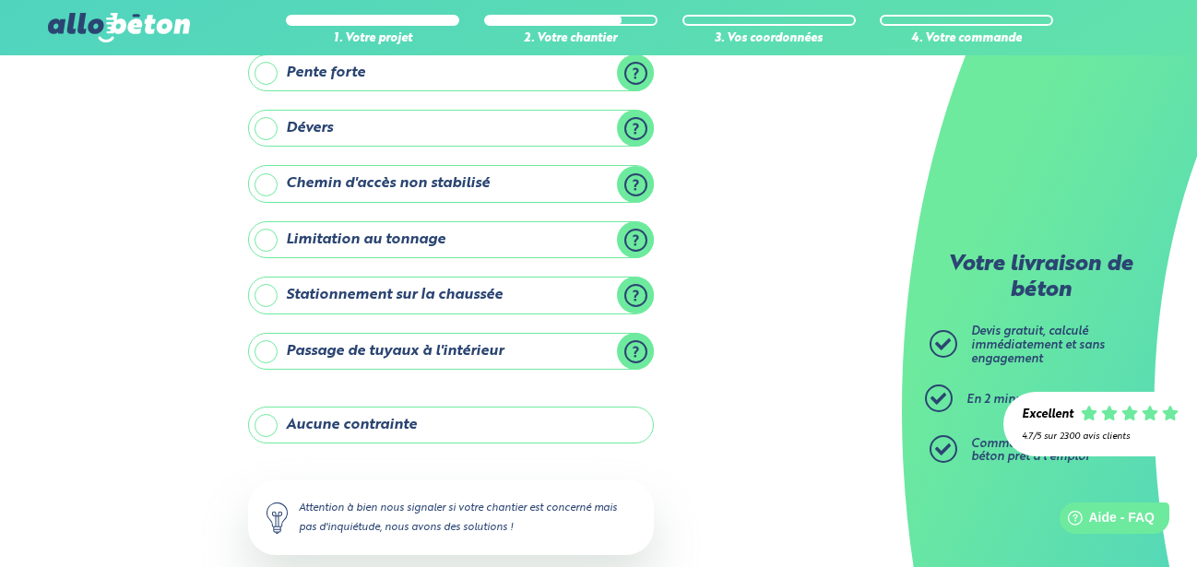
click at [407, 296] on label "Stationnement sur la chaussée" at bounding box center [451, 295] width 406 height 37
click at [0, 0] on input "Stationnement sur la chaussée" at bounding box center [0, 0] width 0 height 0
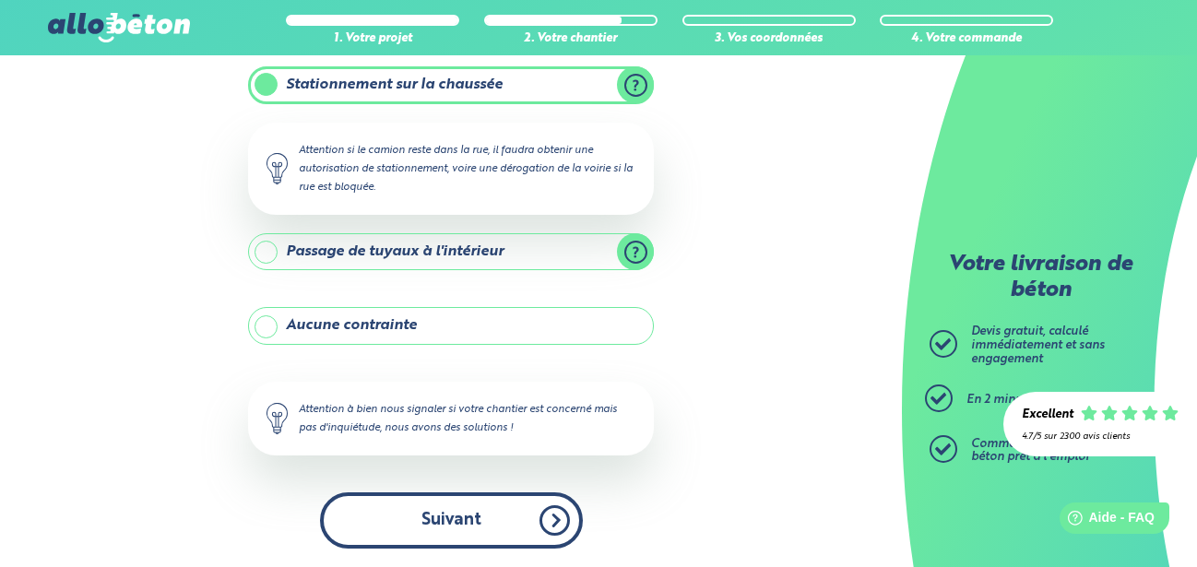
click at [455, 525] on button "Suivant" at bounding box center [451, 520] width 263 height 56
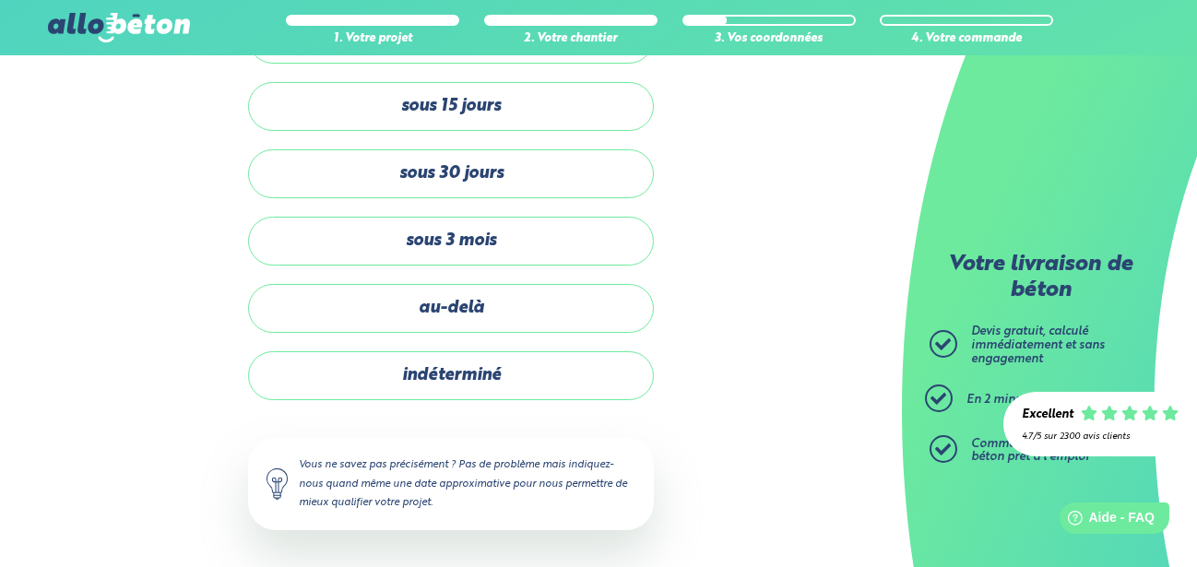
scroll to position [128, 0]
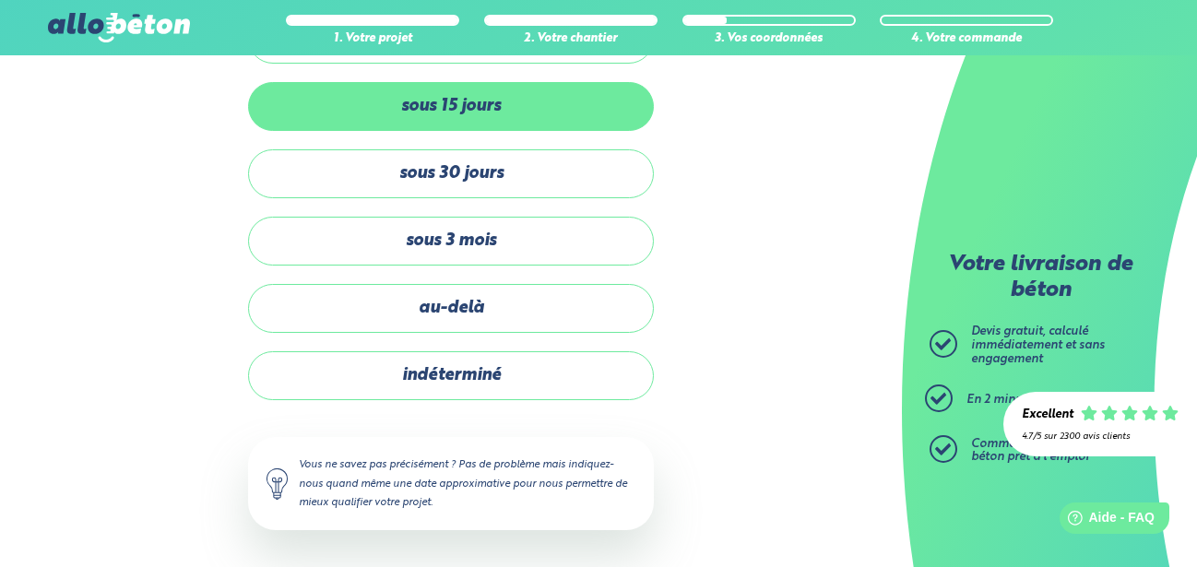
click at [497, 100] on label "sous 15 jours" at bounding box center [451, 106] width 406 height 49
click at [0, 0] on input "sous 15 jours" at bounding box center [0, 0] width 0 height 0
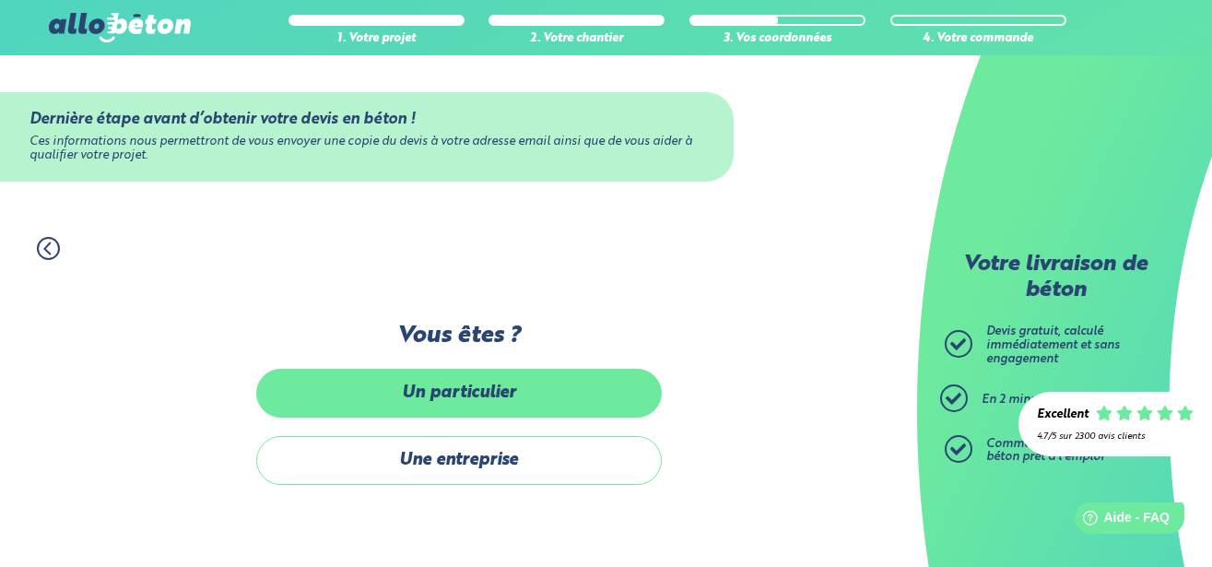
click at [502, 381] on label "Un particulier" at bounding box center [459, 393] width 406 height 49
click at [0, 0] on input "Un particulier" at bounding box center [0, 0] width 0 height 0
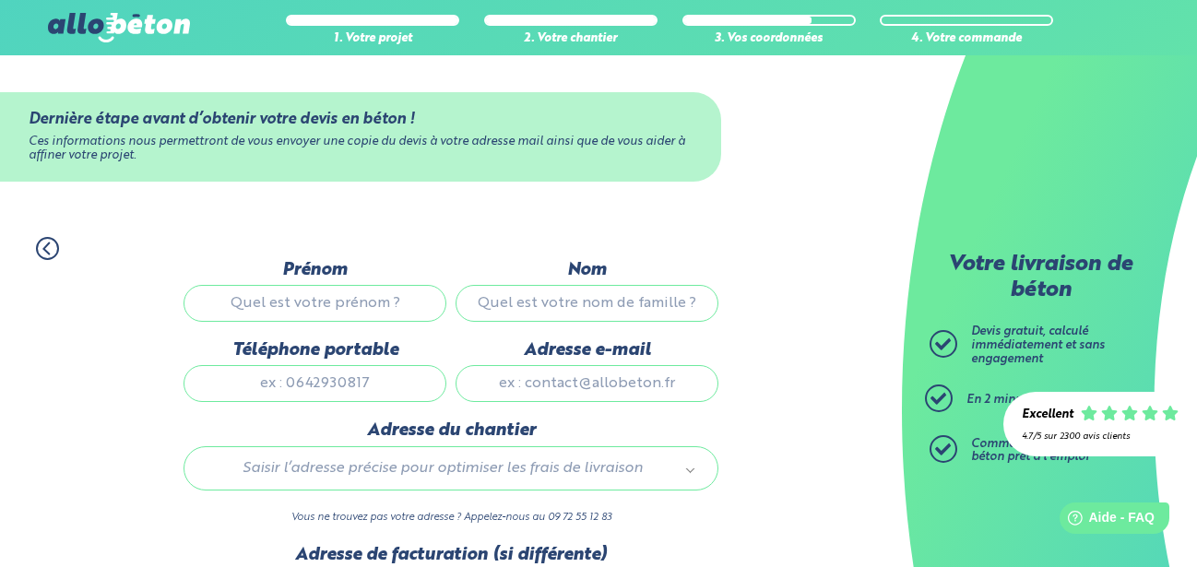
click at [372, 308] on input "Prénom" at bounding box center [314, 303] width 263 height 37
type input "Grégory"
click at [597, 310] on input "Nom" at bounding box center [586, 303] width 263 height 37
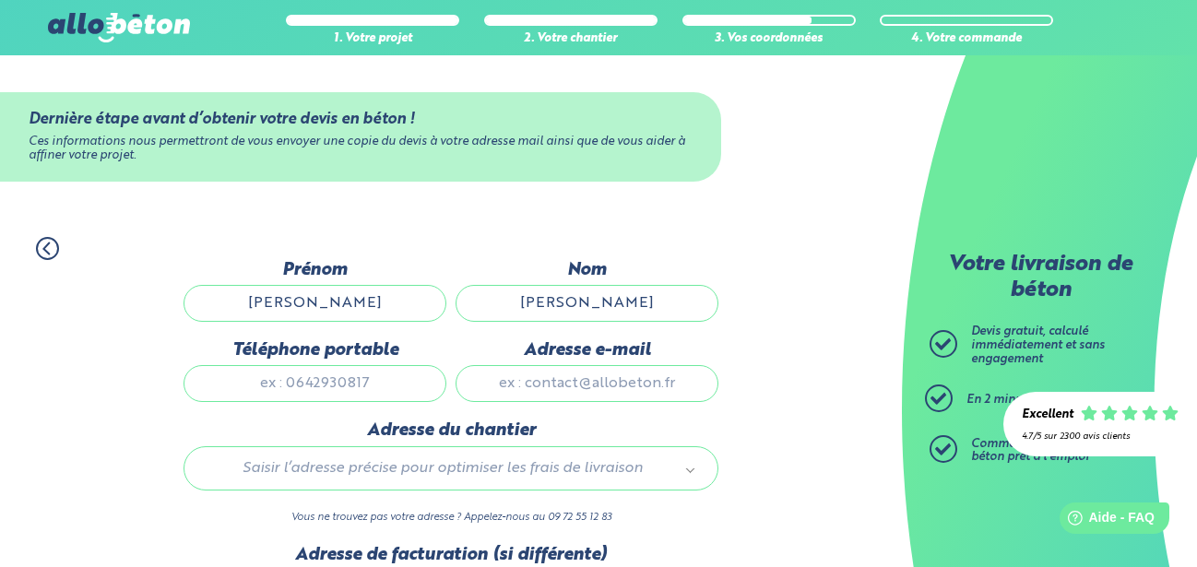
type input "GILLES"
click at [309, 400] on input "Téléphone portable" at bounding box center [314, 383] width 263 height 37
type input "0758259070"
click at [614, 393] on input "Adresse e-mail" at bounding box center [586, 383] width 263 height 37
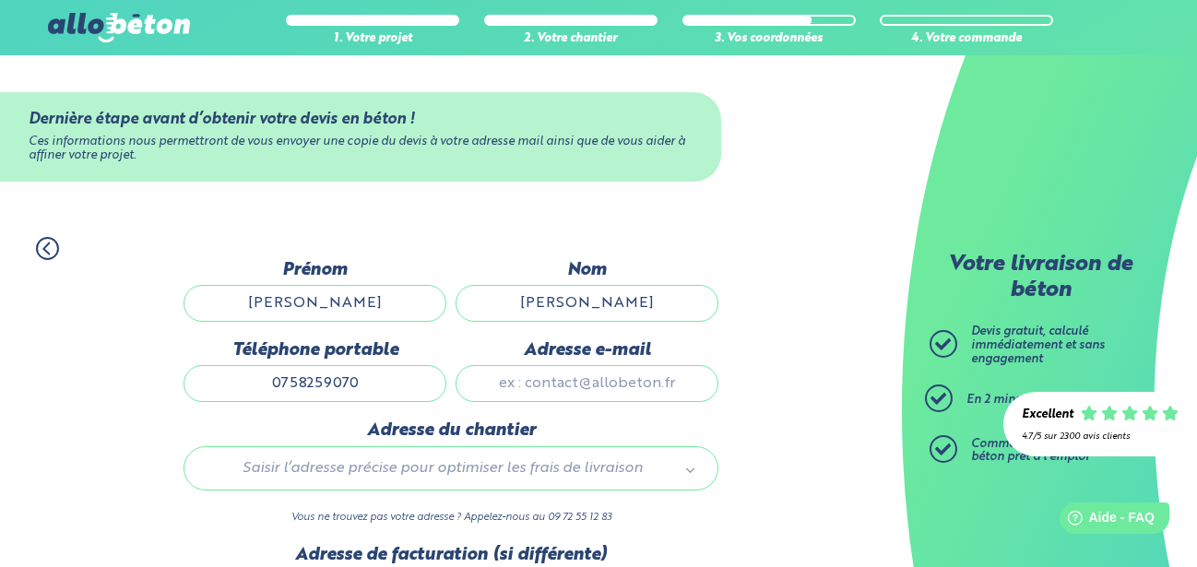
click at [614, 393] on input "Adresse e-mail" at bounding box center [586, 383] width 263 height 37
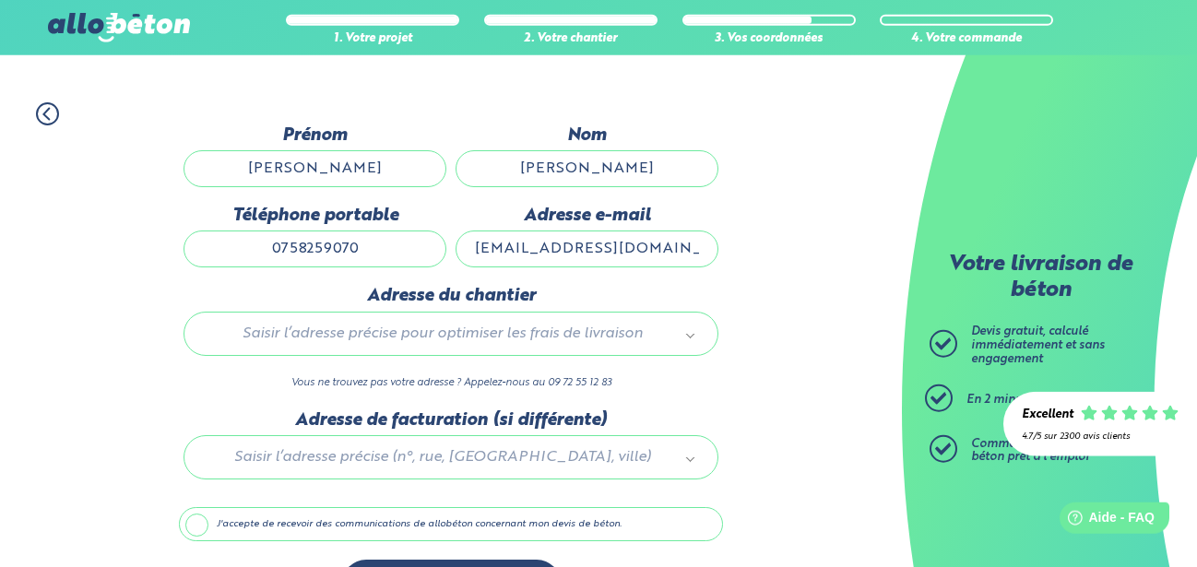
scroll to position [202, 0]
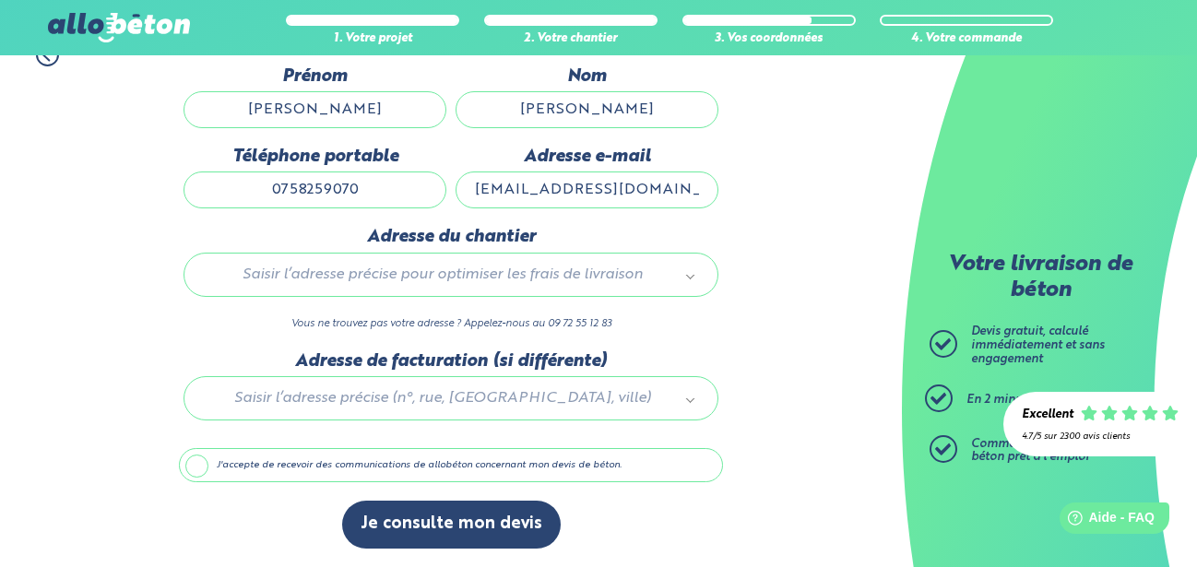
type input "greg.gilles34@gmail.com"
click at [380, 247] on label "Adresse du chantier" at bounding box center [450, 237] width 535 height 20
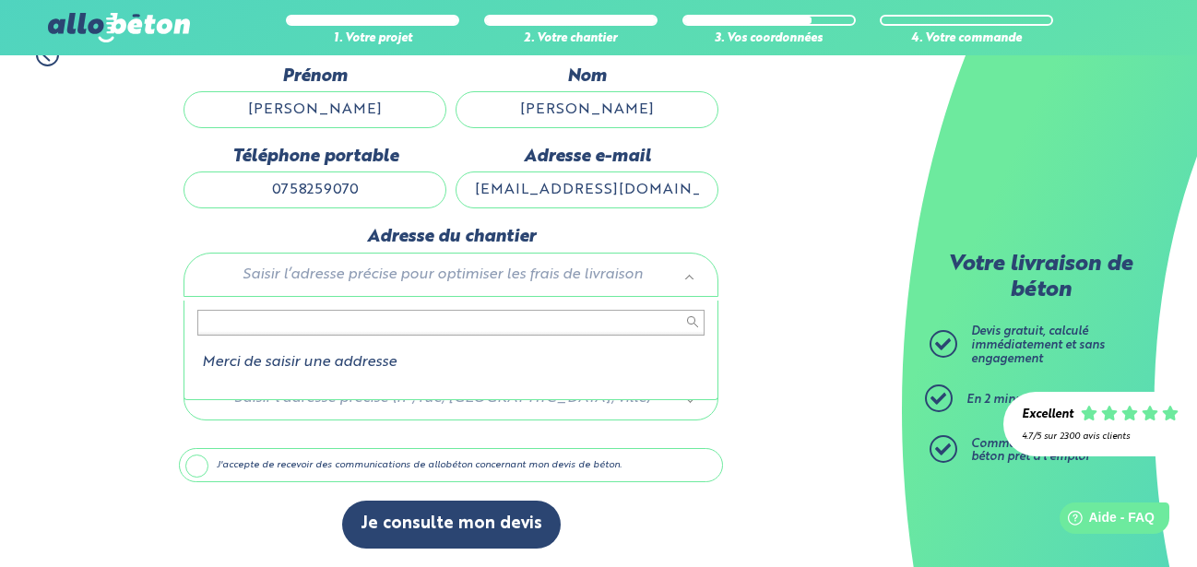
click at [379, 271] on body "09 72 55 12 83 Conseils et Appel Gratuits nos produits le béton prêt à l'emploi…" at bounding box center [598, 186] width 1197 height 761
click at [389, 310] on input "text" at bounding box center [450, 323] width 507 height 26
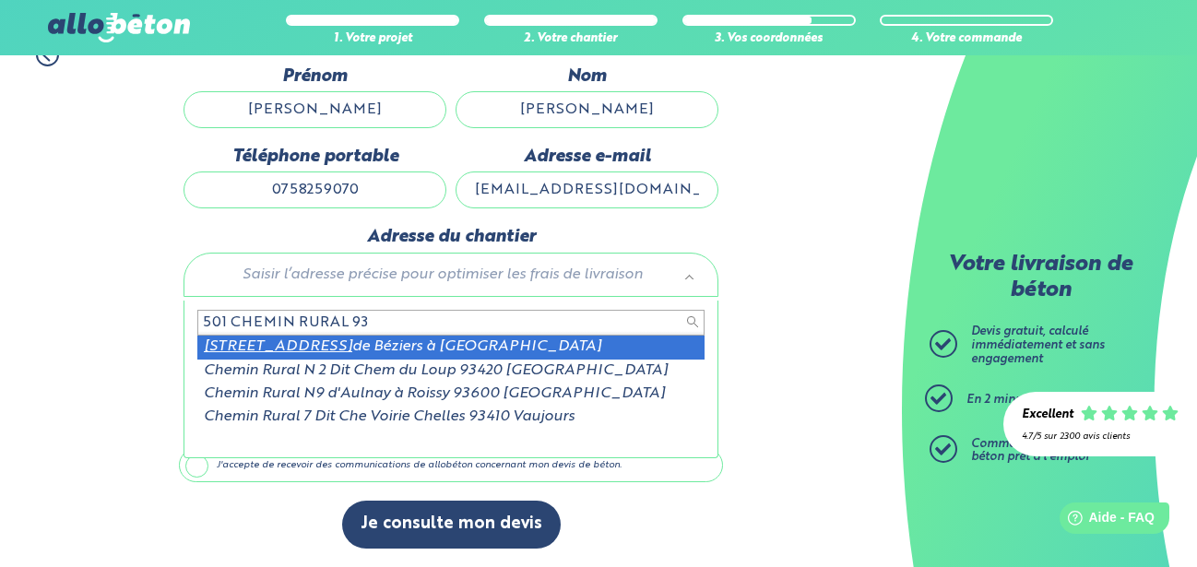
type input "501 CHEMIN RURAL 93"
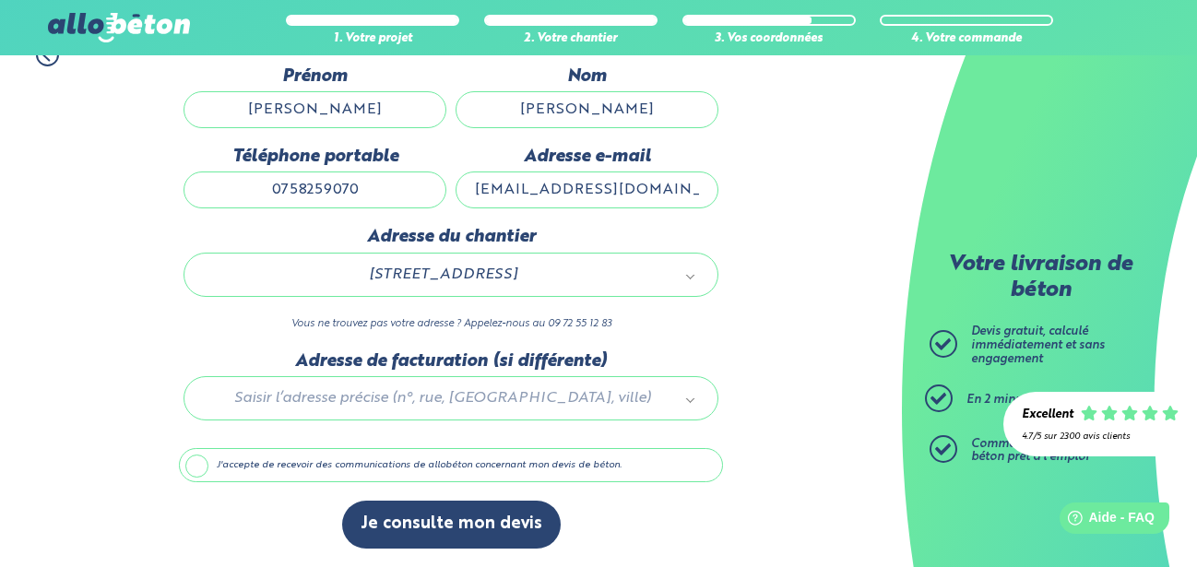
click at [213, 464] on label "J'accepte de recevoir des communications de allobéton concernant mon devis de b…" at bounding box center [451, 465] width 544 height 35
click at [0, 0] on input "J'accepte de recevoir des communications de allobéton concernant mon devis de b…" at bounding box center [0, 0] width 0 height 0
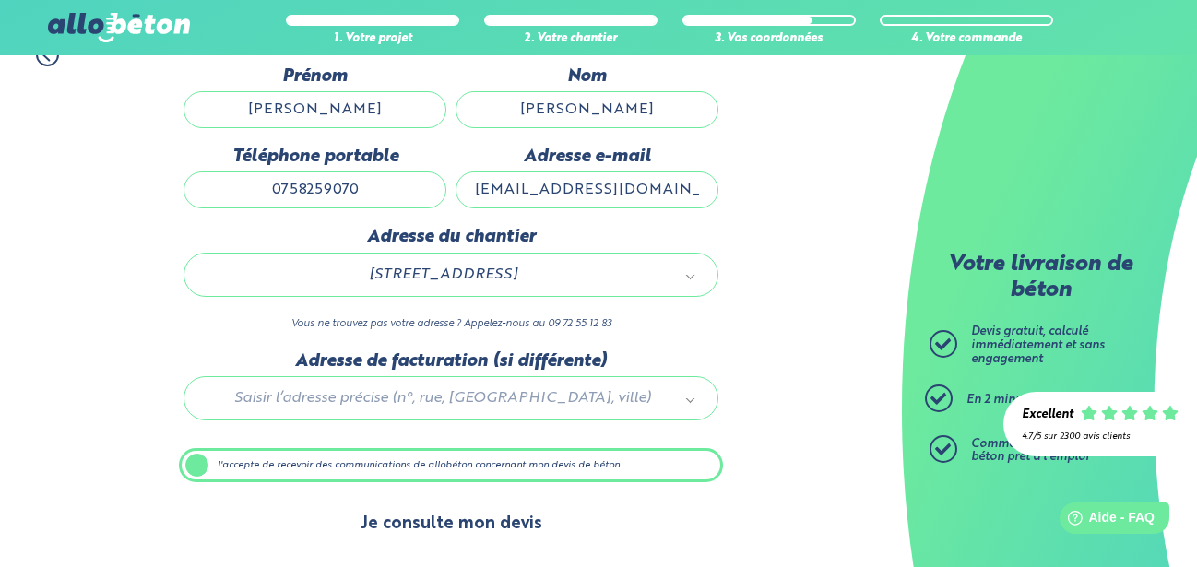
click at [404, 513] on button "Je consulte mon devis" at bounding box center [451, 524] width 218 height 47
